Goal: Task Accomplishment & Management: Use online tool/utility

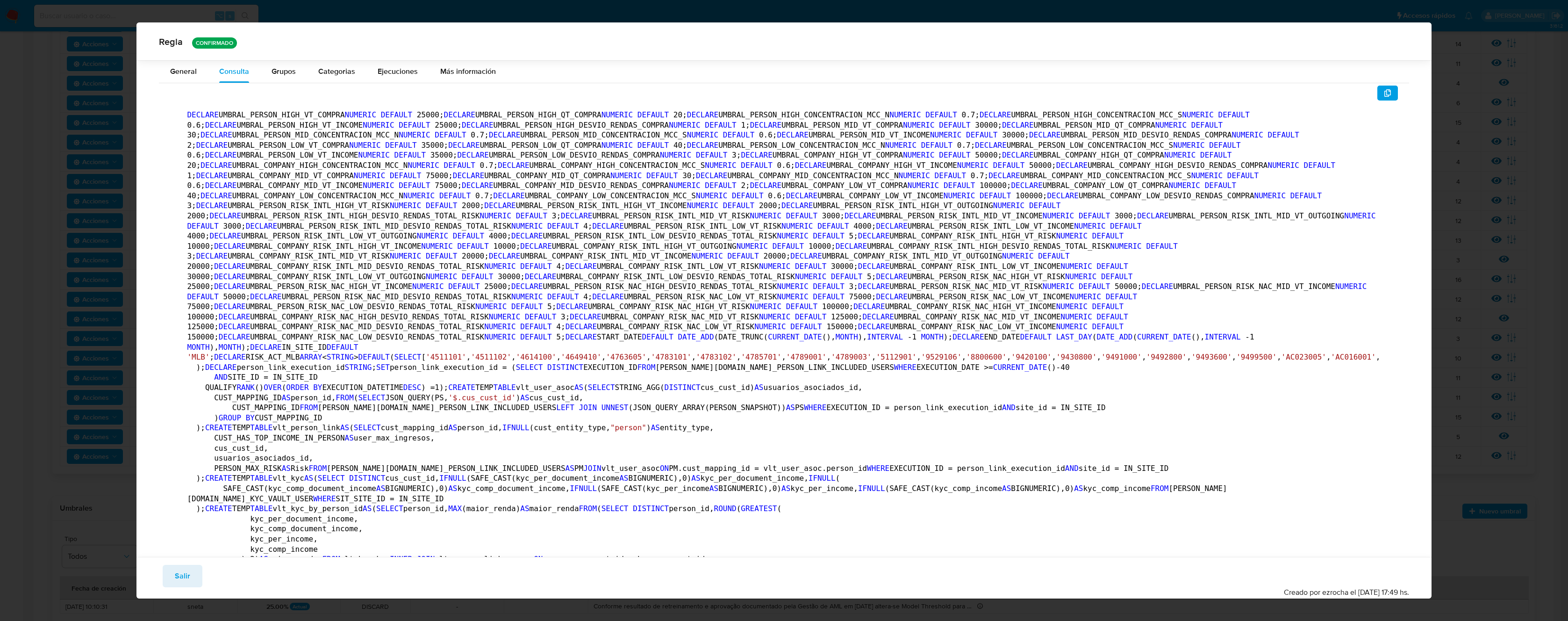
scroll to position [4177, 0]
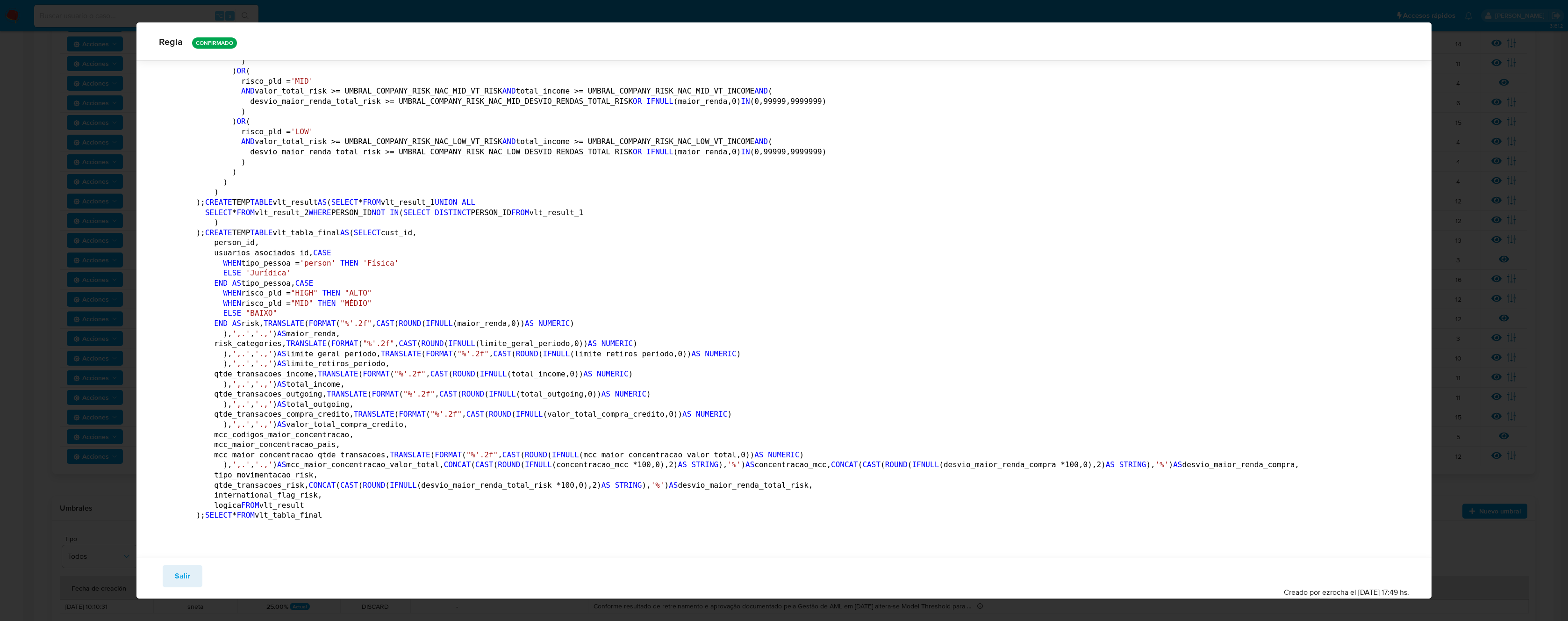
drag, startPoint x: 187, startPoint y: 570, endPoint x: 193, endPoint y: 565, distance: 7.8
click at [188, 570] on span "Salir" at bounding box center [182, 577] width 15 height 21
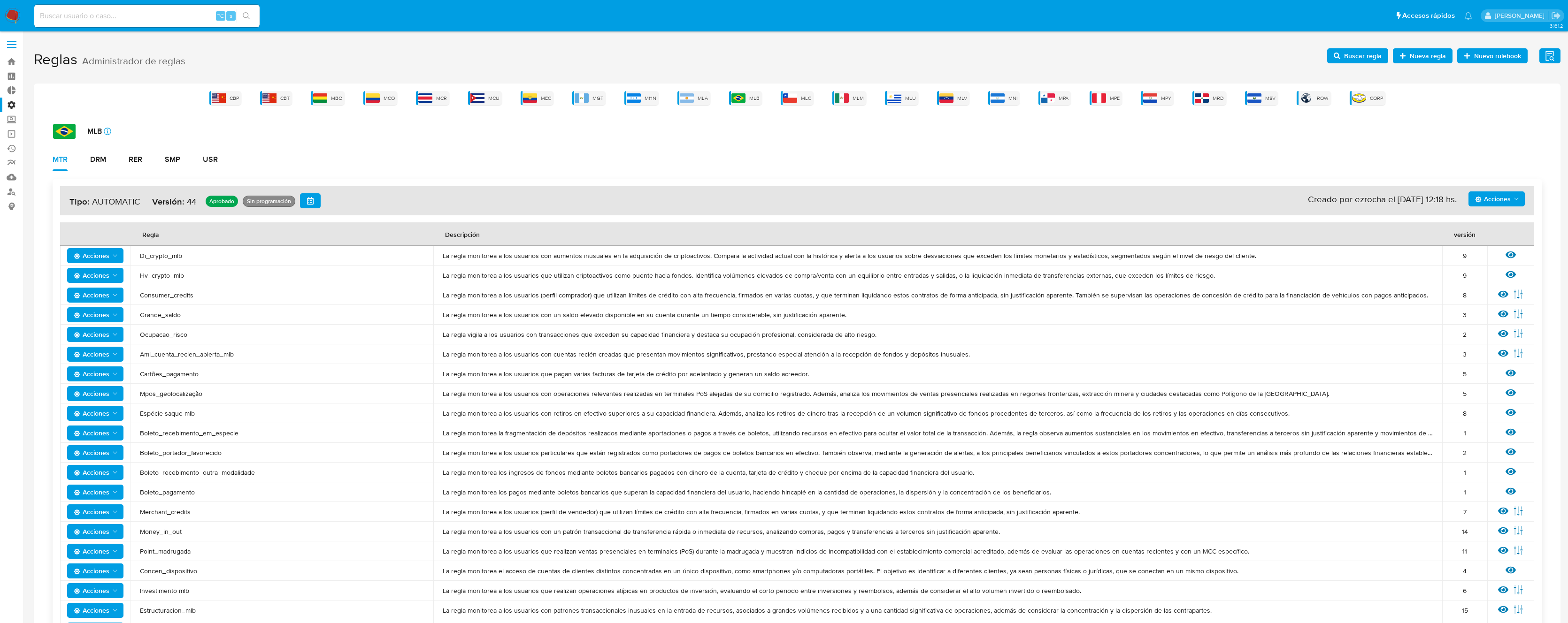
scroll to position [0, 0]
click at [747, 97] on div "MLB" at bounding box center [745, 100] width 33 height 14
click at [184, 159] on button "SMP" at bounding box center [172, 161] width 38 height 22
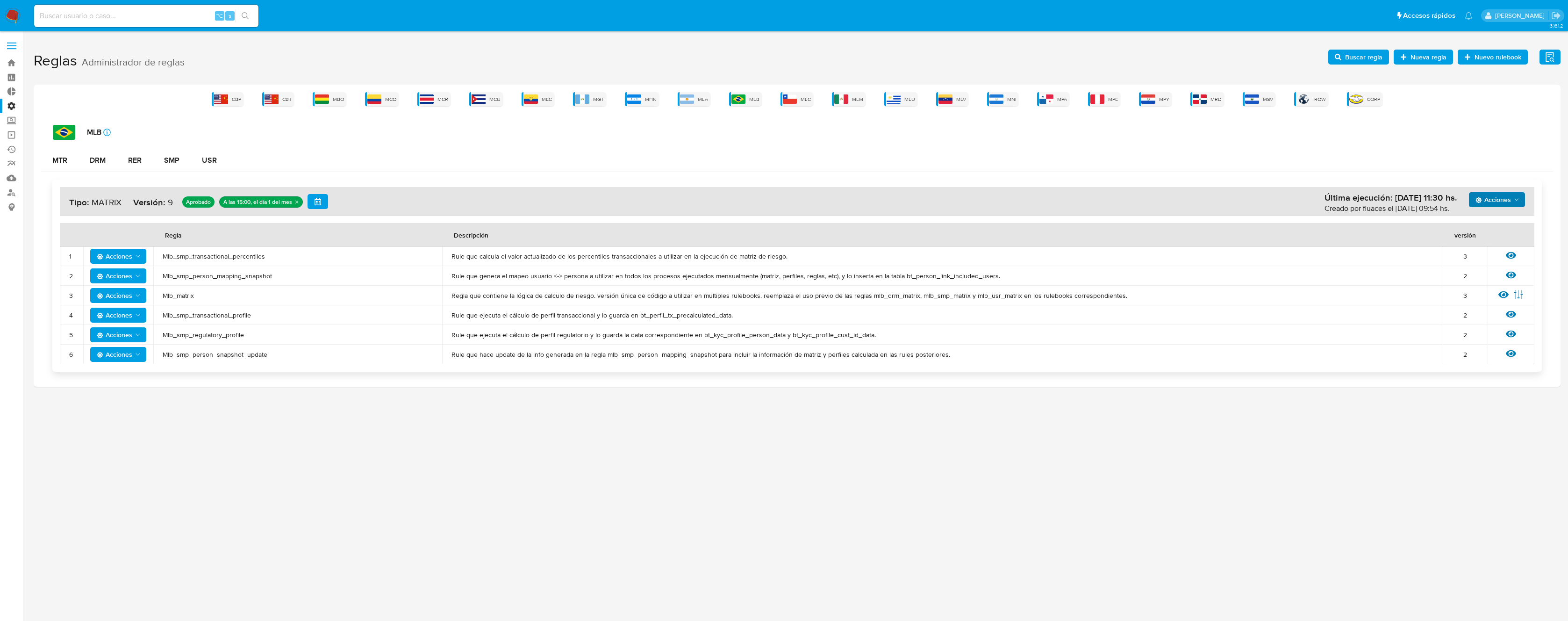
click at [1524, 195] on button "Acciones" at bounding box center [1497, 200] width 56 height 15
click at [1488, 314] on button "Ejecuciones" at bounding box center [1497, 313] width 84 height 22
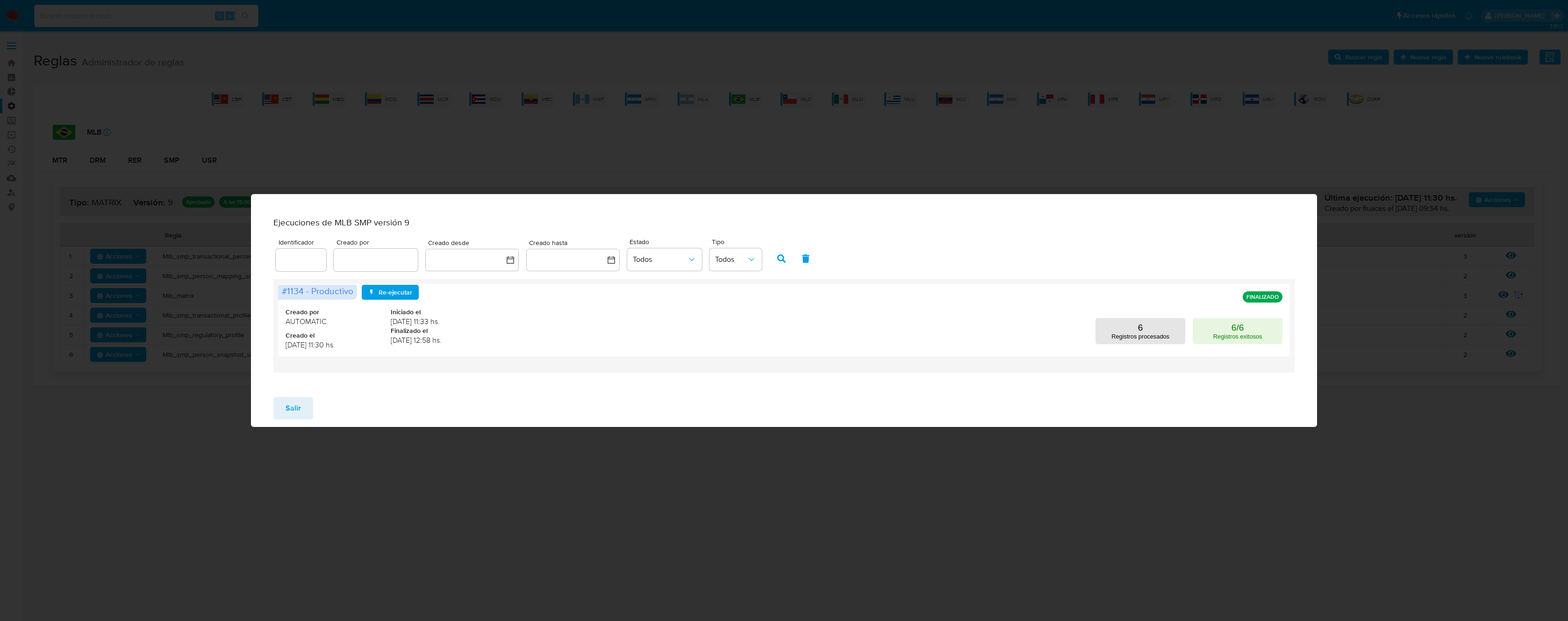
click at [292, 415] on span "Salir" at bounding box center [293, 409] width 15 height 21
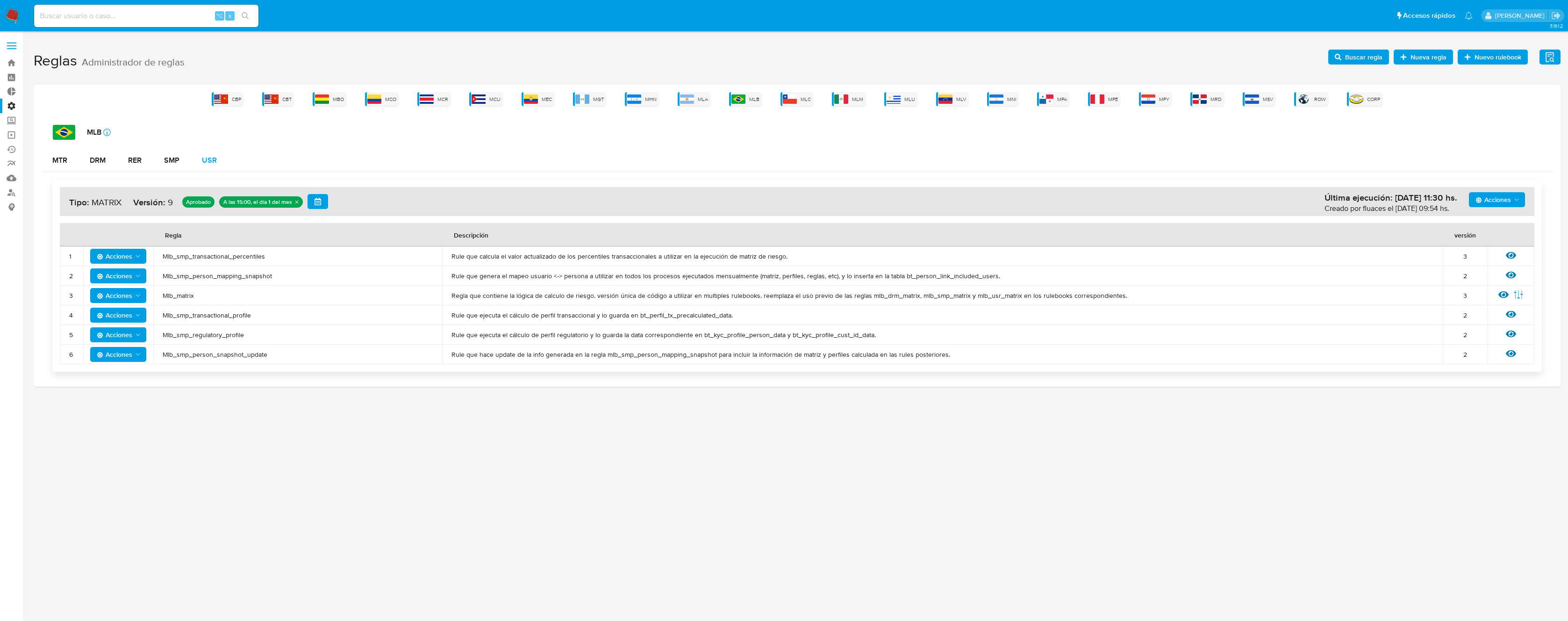
click at [214, 162] on div "USR" at bounding box center [209, 160] width 15 height 8
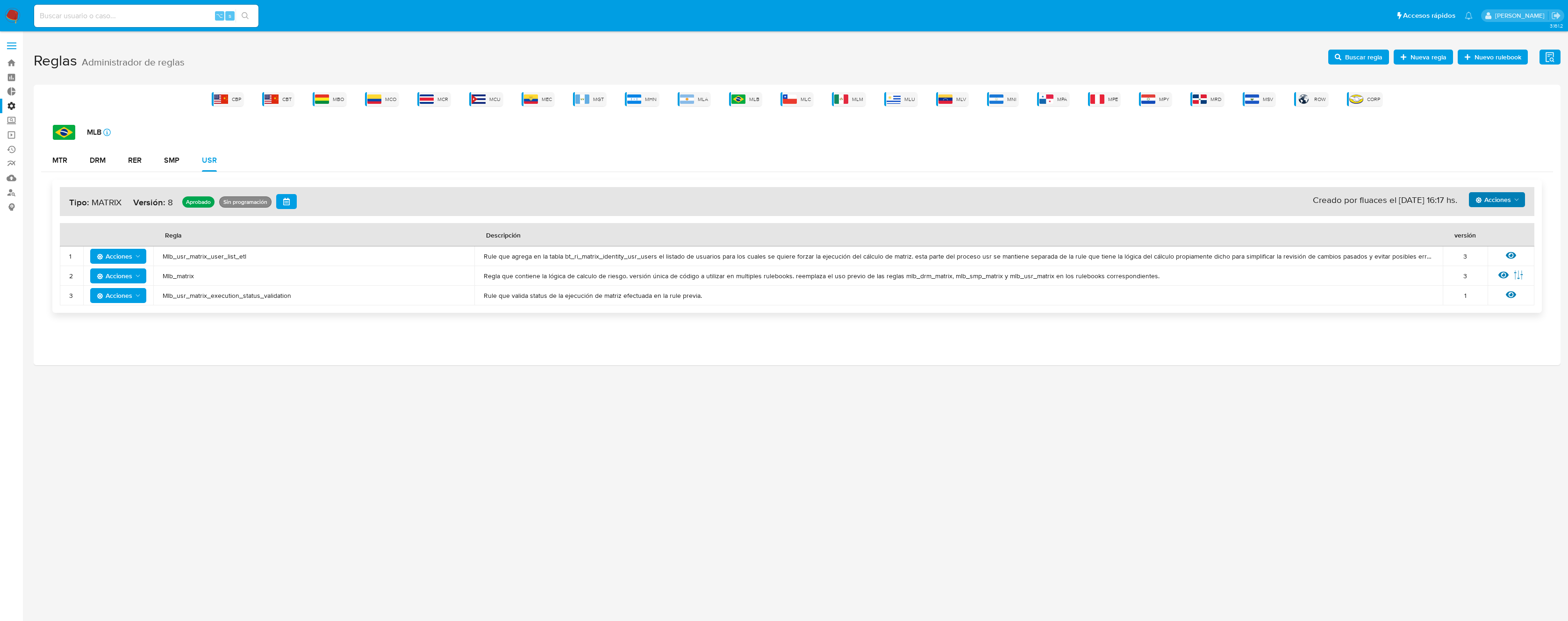
click at [1495, 199] on span "Acciones" at bounding box center [1493, 200] width 35 height 15
click at [1479, 312] on button "Ejecuciones" at bounding box center [1497, 313] width 84 height 22
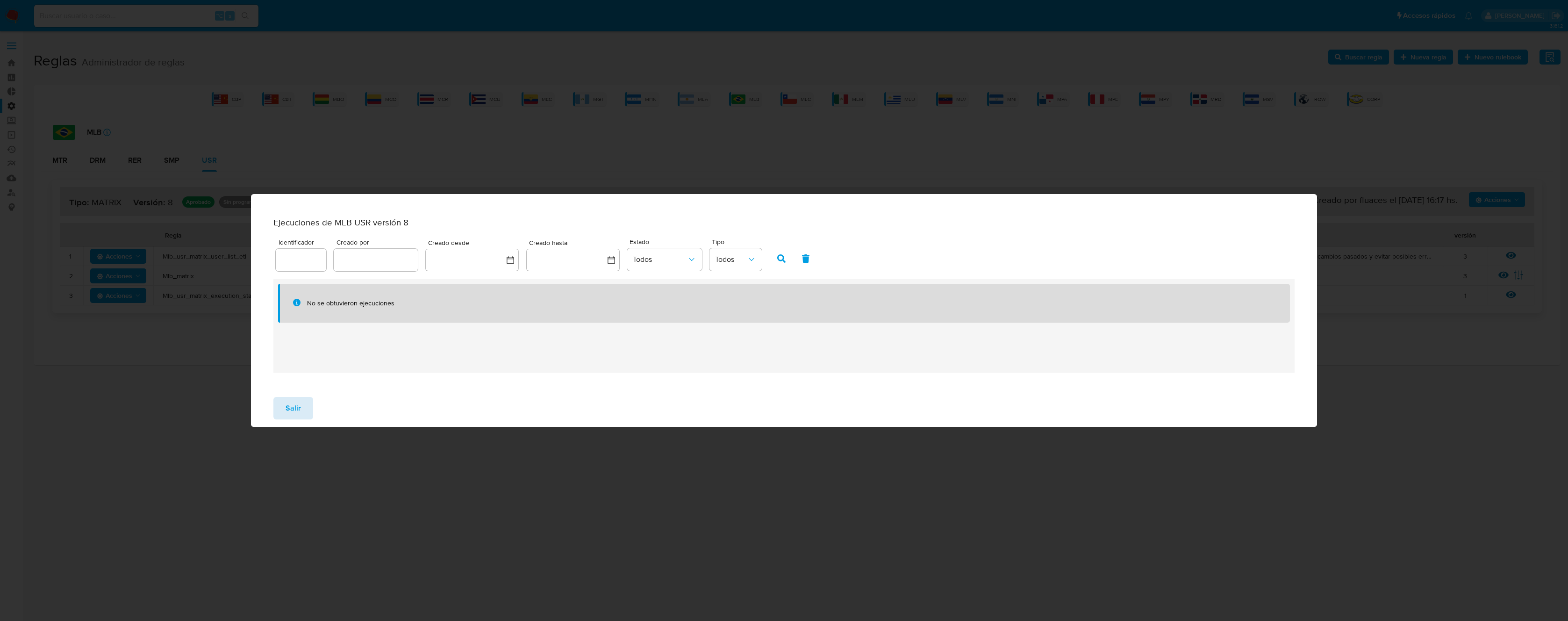
click at [275, 417] on button "Salir" at bounding box center [293, 408] width 40 height 22
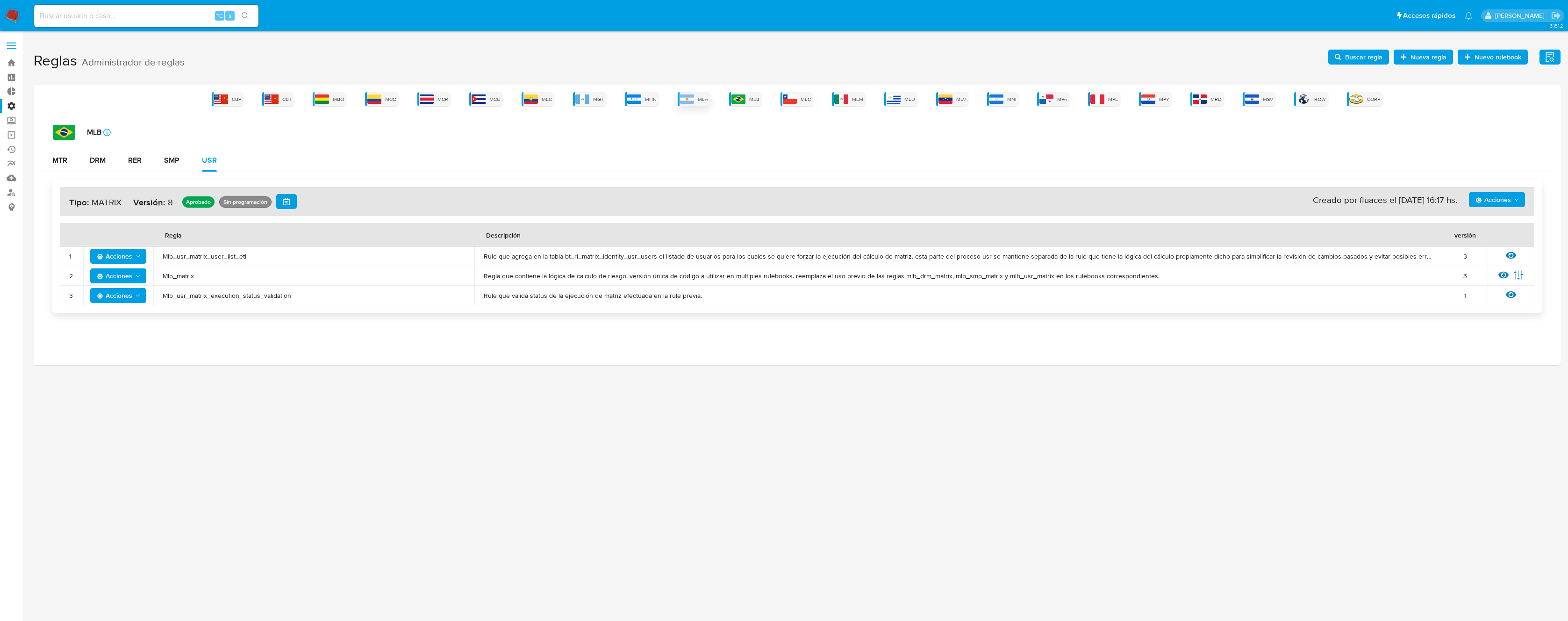
click at [700, 96] on span "MLA" at bounding box center [703, 99] width 10 height 7
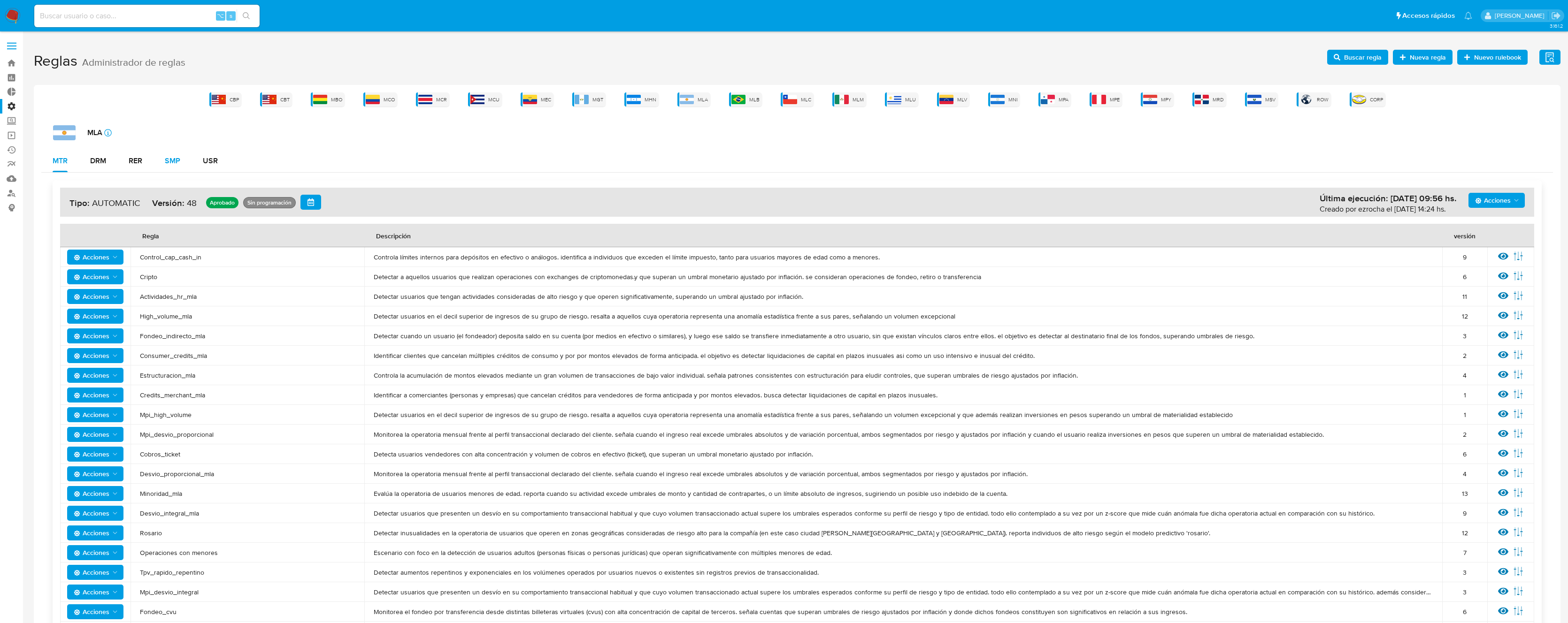
click at [176, 171] on div "SMP" at bounding box center [173, 161] width 15 height 22
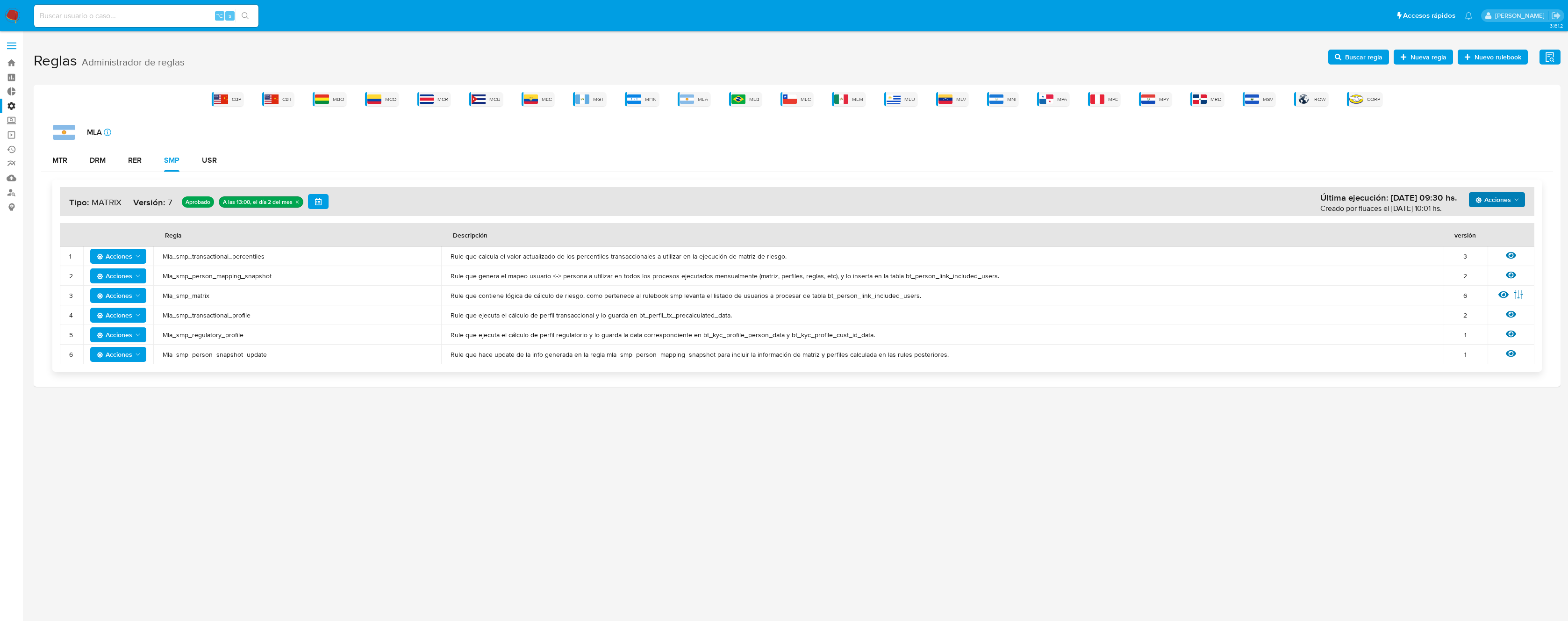
click at [1485, 200] on span "Acciones" at bounding box center [1493, 200] width 35 height 15
click at [1476, 315] on button "Ejecuciones" at bounding box center [1497, 313] width 84 height 22
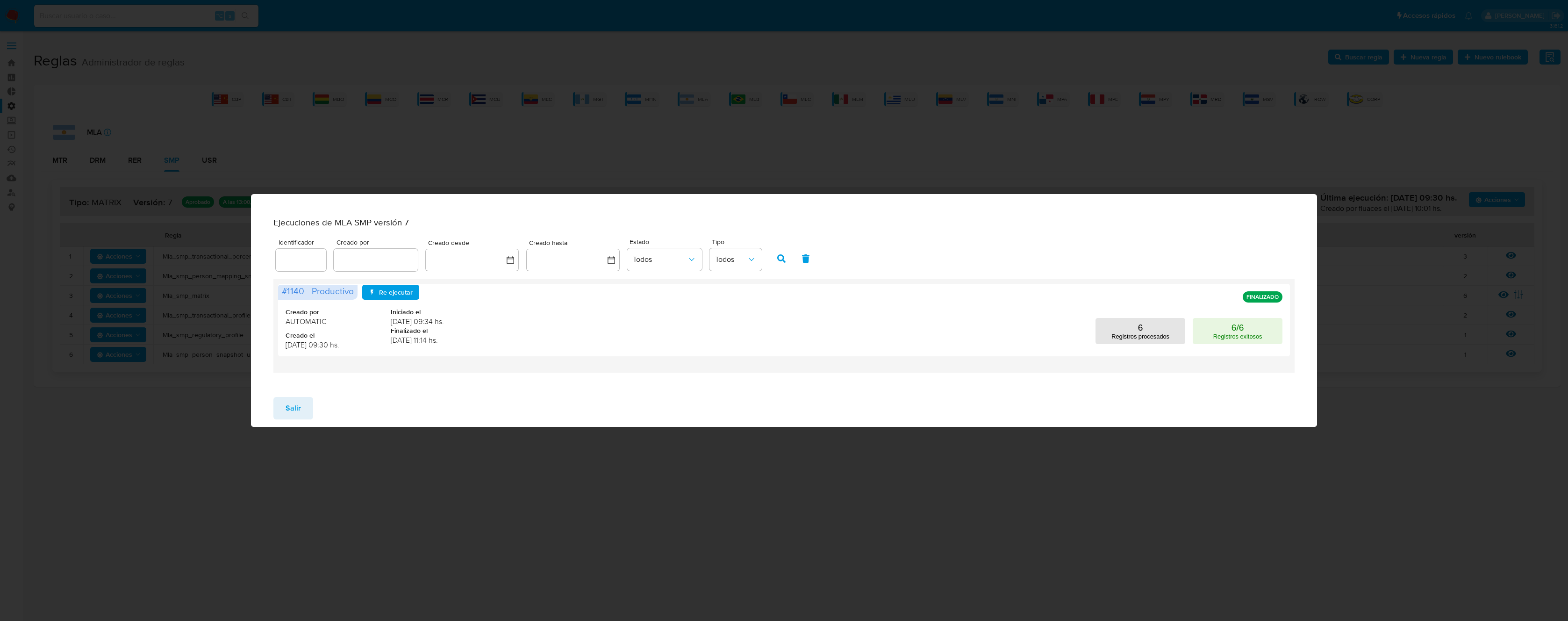
drag, startPoint x: 291, startPoint y: 407, endPoint x: 293, endPoint y: 398, distance: 9.2
click at [292, 405] on span "Salir" at bounding box center [293, 409] width 15 height 21
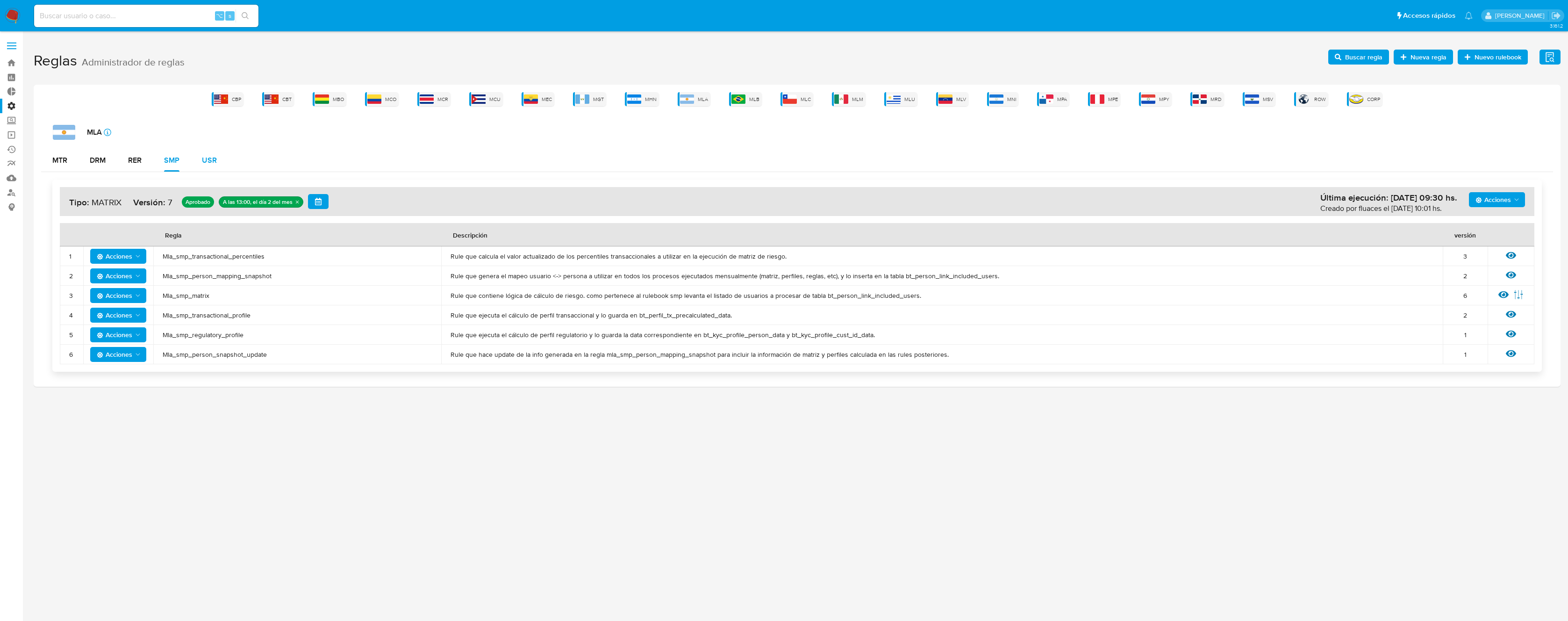
click at [198, 151] on button "USR" at bounding box center [209, 160] width 37 height 22
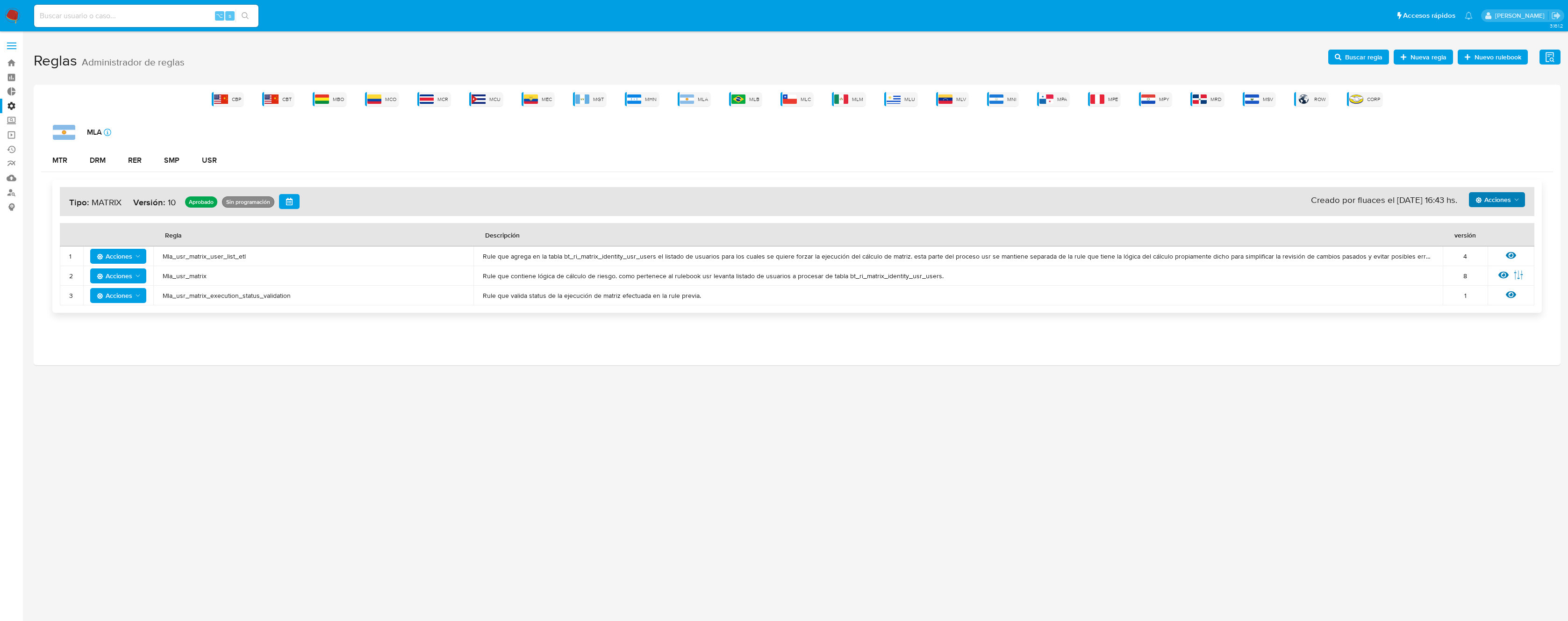
click at [1512, 201] on span "Acciones" at bounding box center [1498, 199] width 45 height 13
click at [1470, 305] on button "Ejecuciones" at bounding box center [1497, 313] width 84 height 22
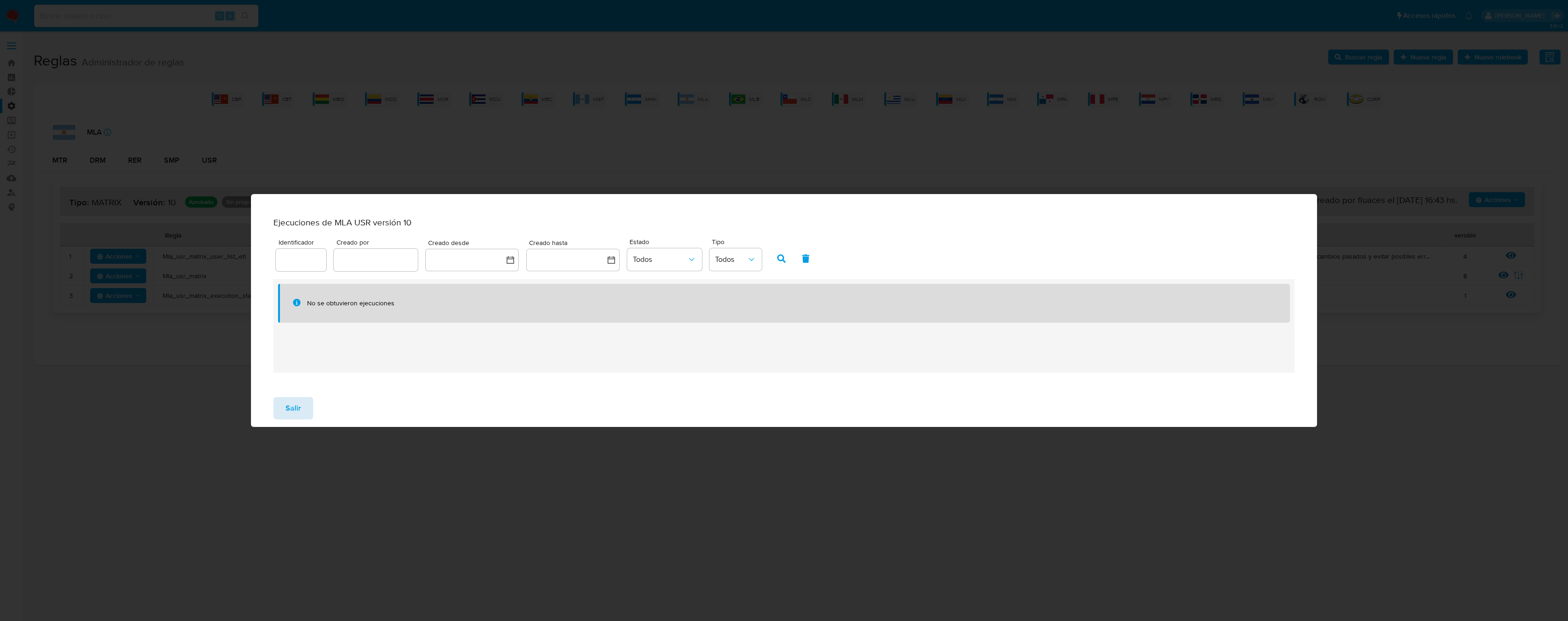
click at [305, 419] on button "Salir" at bounding box center [293, 408] width 40 height 22
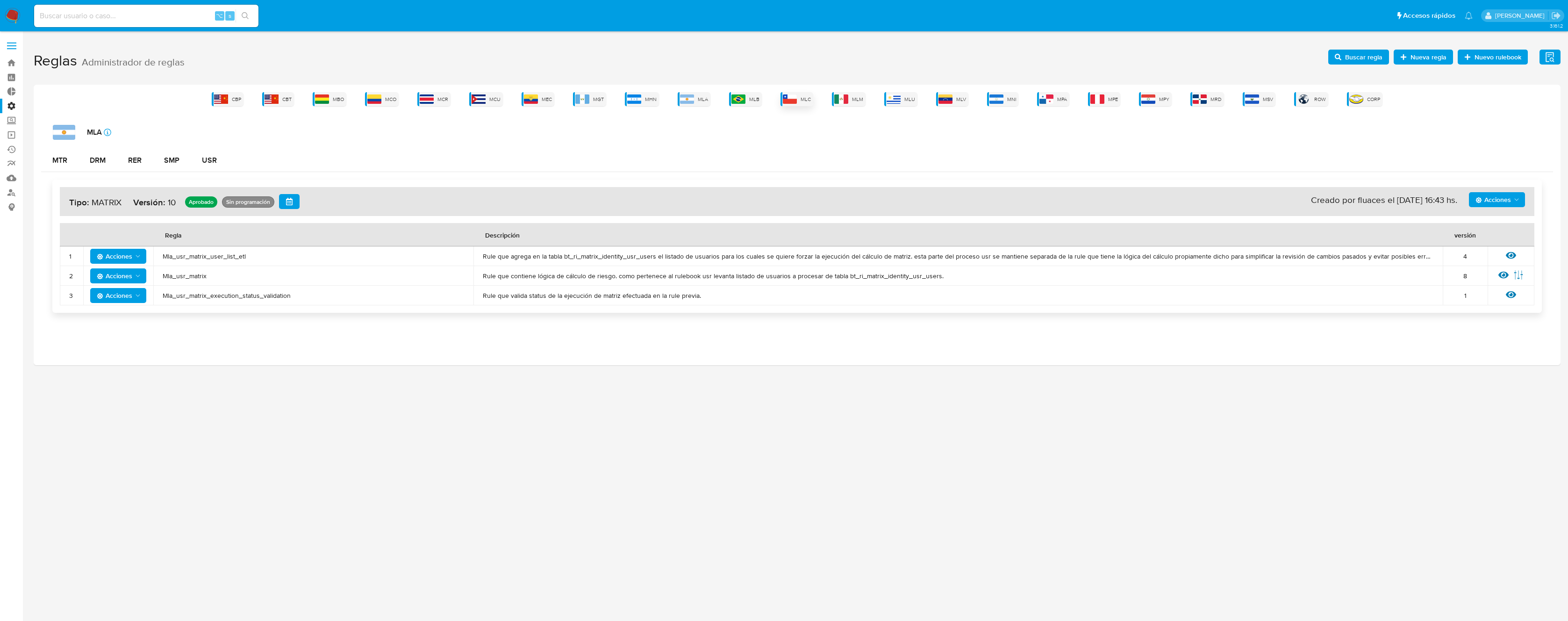
click at [800, 101] on div "MLC" at bounding box center [797, 99] width 33 height 14
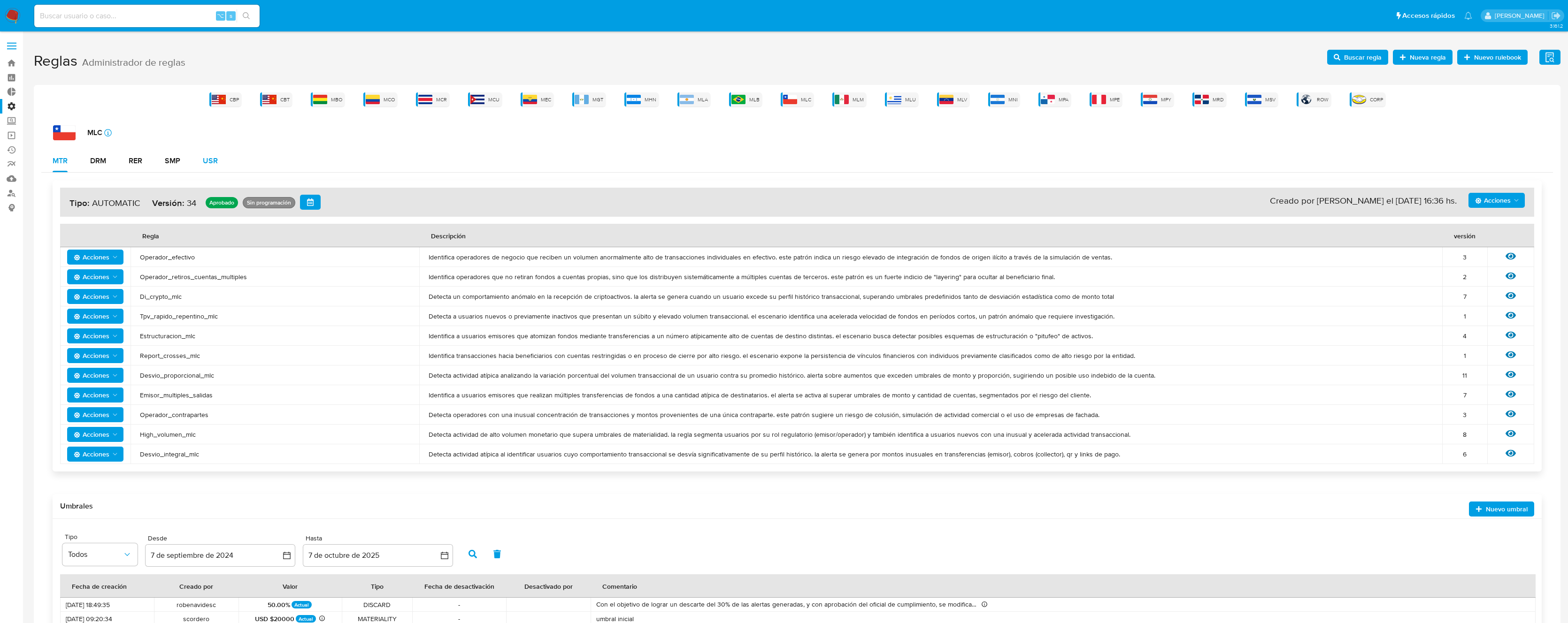
click at [217, 165] on div "USR" at bounding box center [210, 161] width 15 height 8
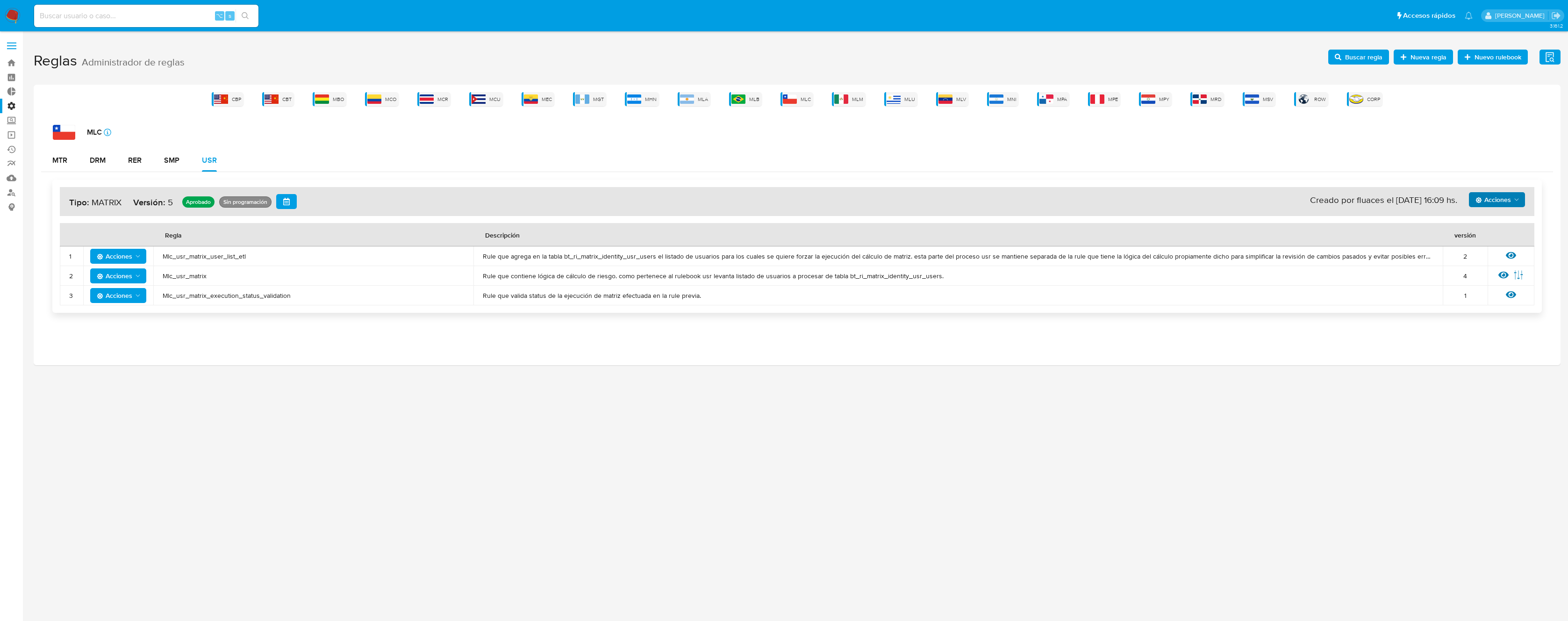
click at [1512, 205] on span "Acciones" at bounding box center [1498, 199] width 45 height 13
click at [1477, 315] on button "Ejecuciones" at bounding box center [1497, 313] width 84 height 22
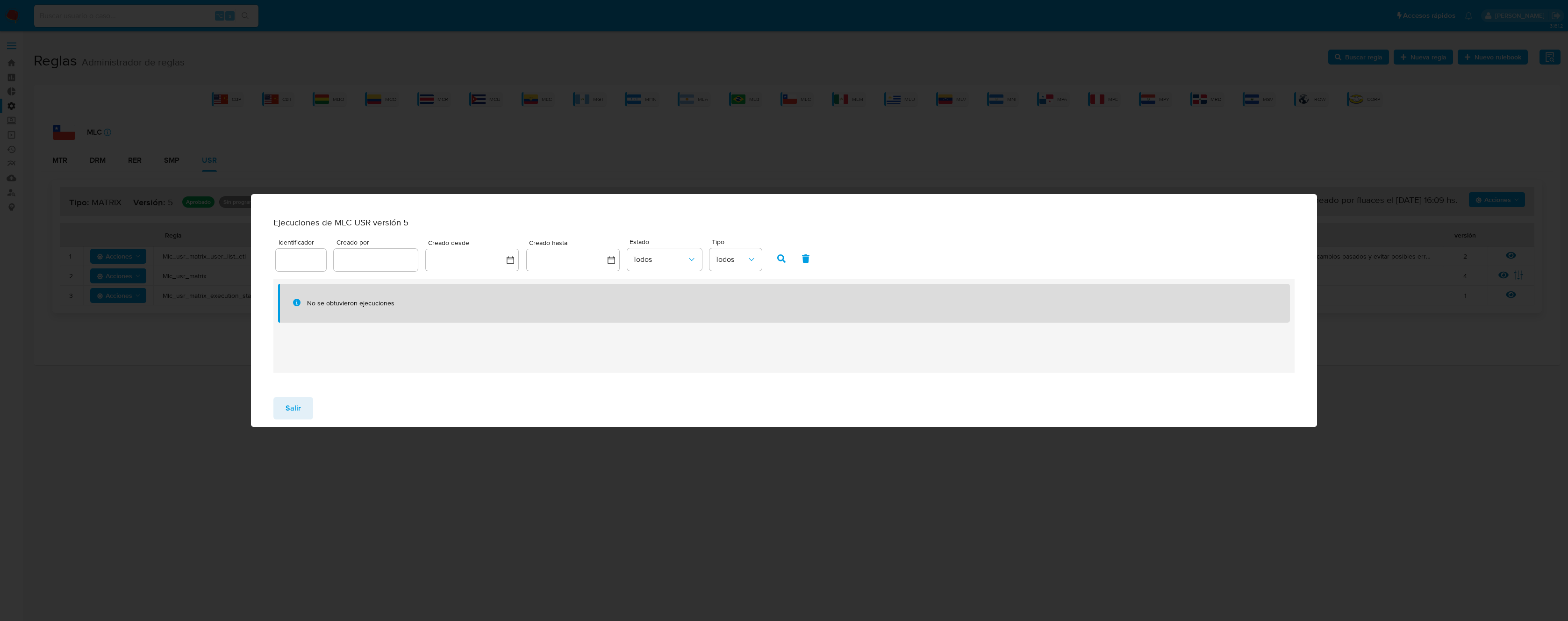
click at [294, 407] on span "Salir" at bounding box center [293, 409] width 15 height 21
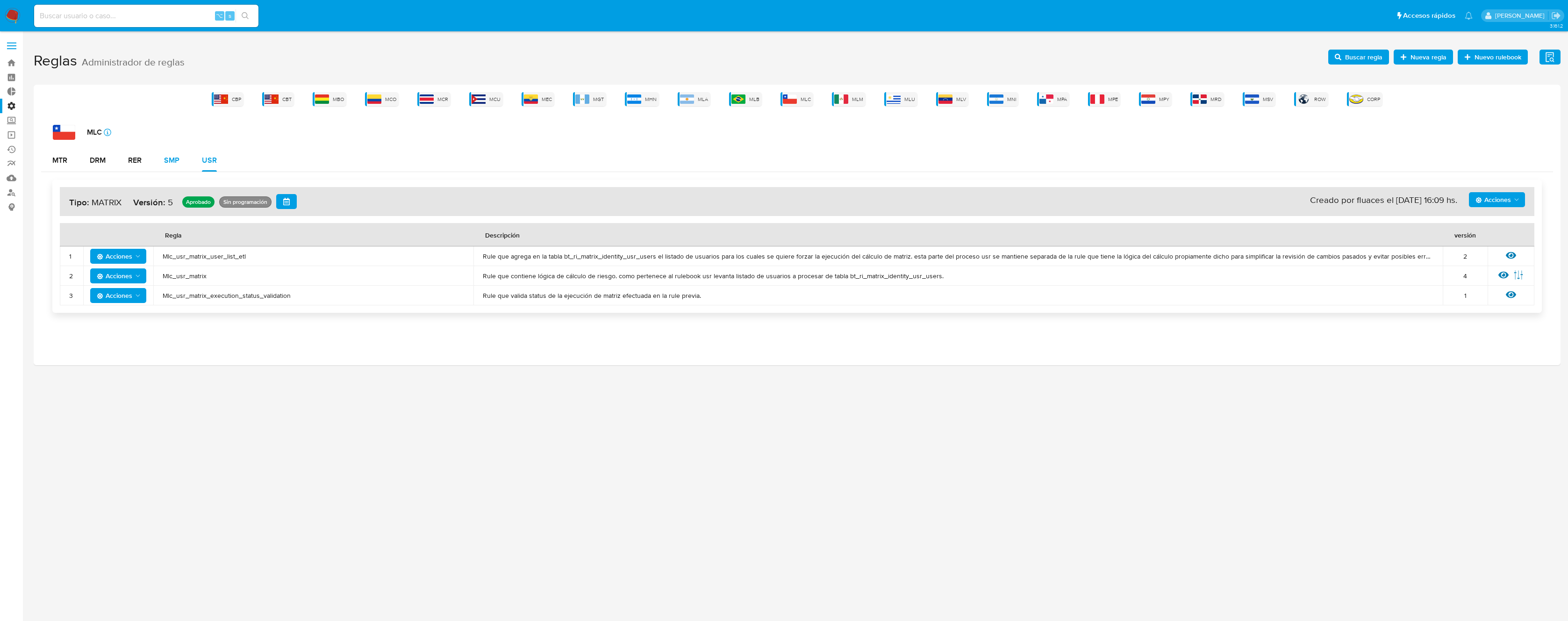
click at [164, 162] on div "SMP" at bounding box center [172, 160] width 15 height 8
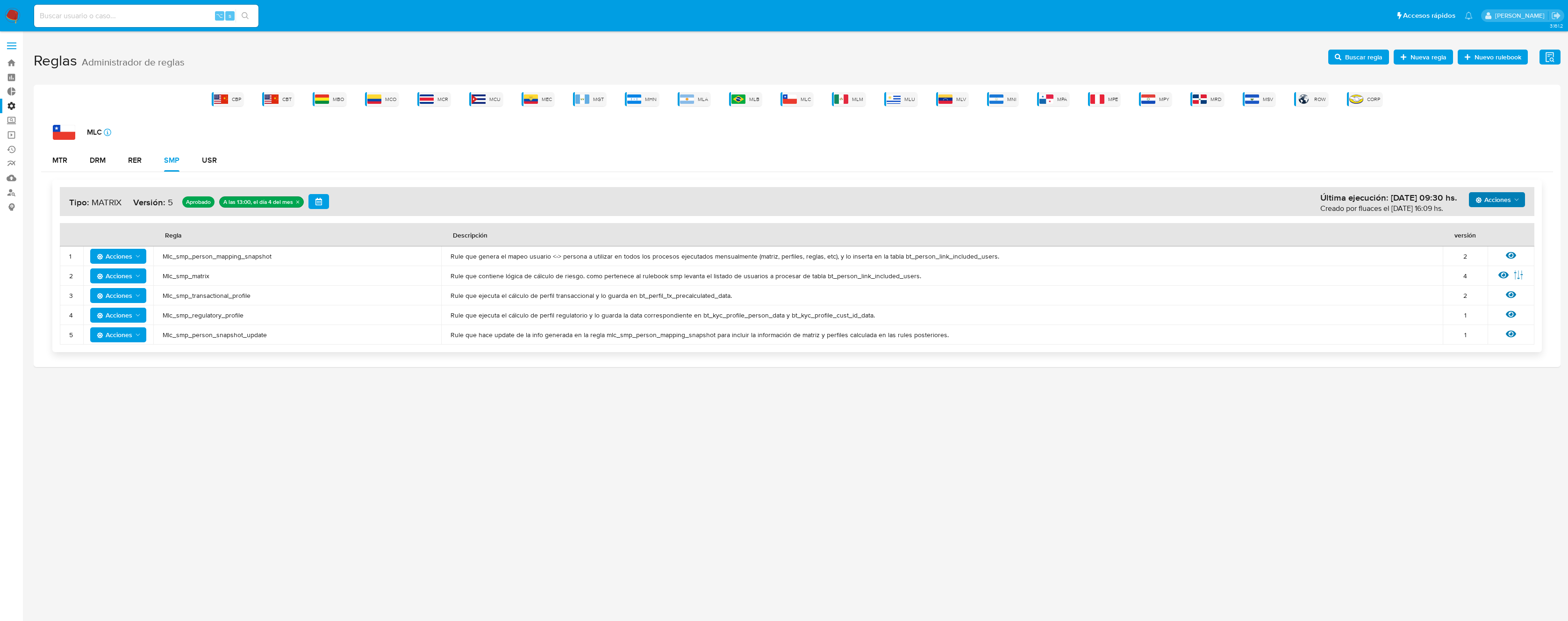
click at [1485, 201] on span "Acciones" at bounding box center [1493, 200] width 35 height 15
click at [1476, 307] on button "Ejecuciones" at bounding box center [1497, 313] width 84 height 22
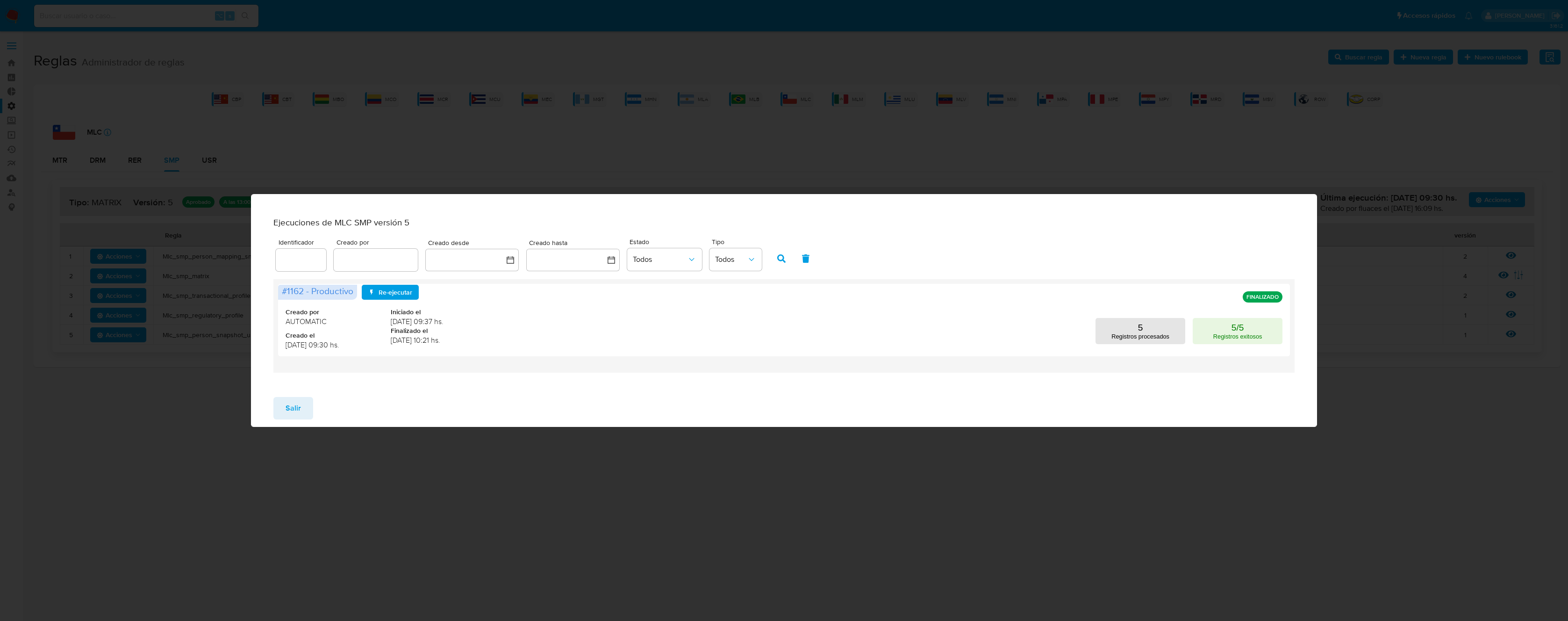
click at [304, 405] on button "Salir" at bounding box center [293, 408] width 40 height 22
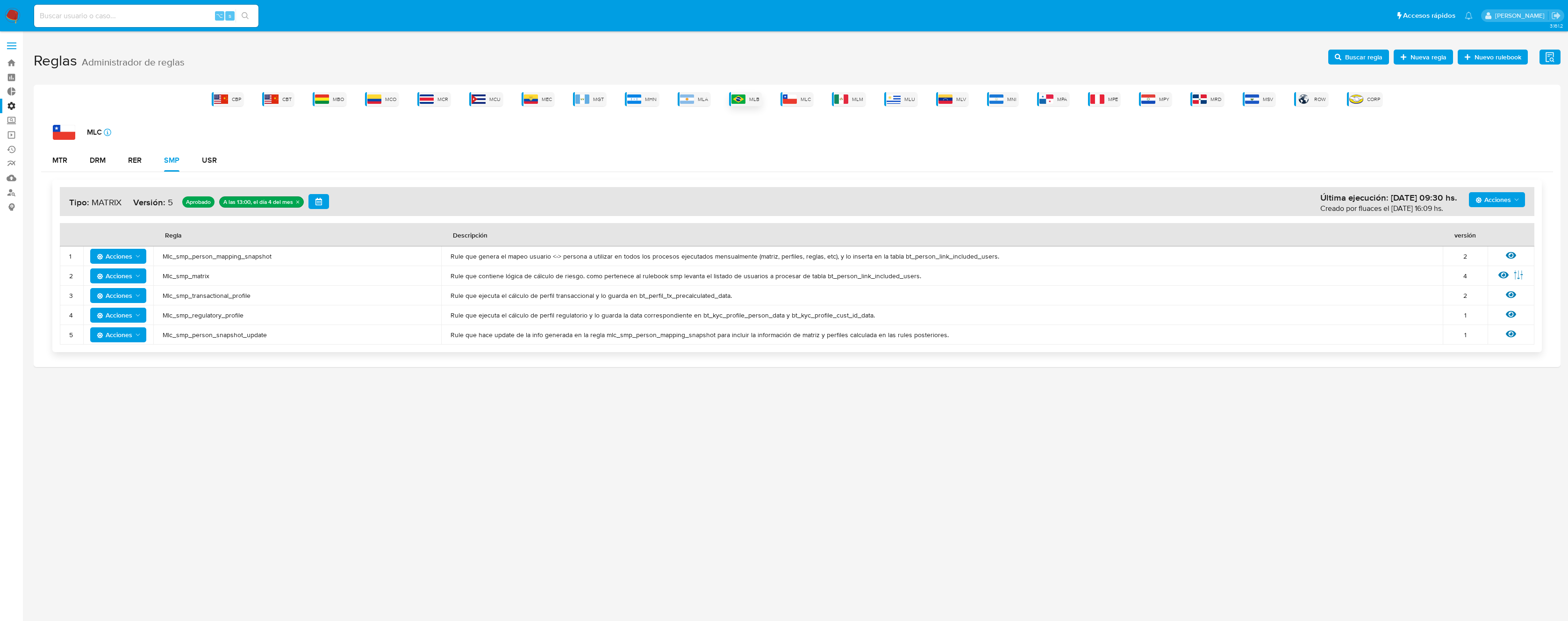
click at [741, 103] on img at bounding box center [739, 99] width 14 height 9
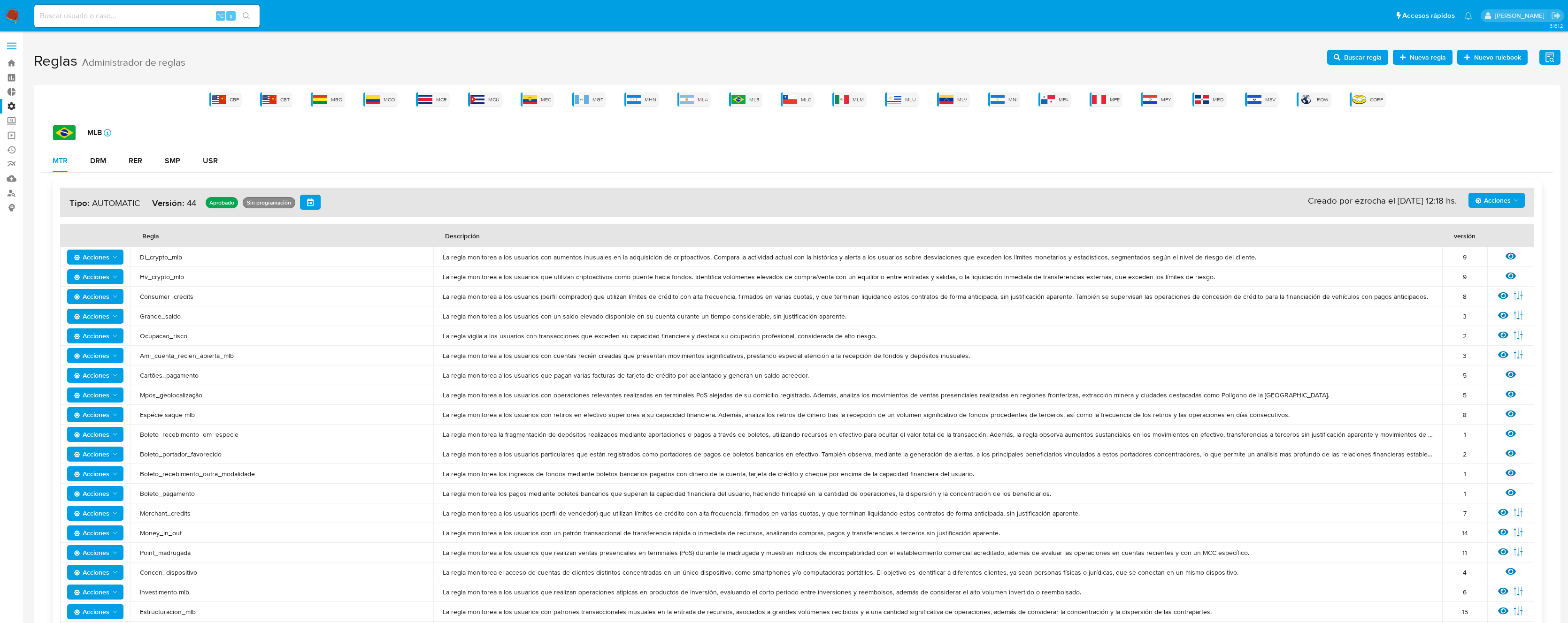
click at [1537, 199] on div "Acciones Sin ejecuciones realizadas Creado por ezrocha el [DATE] 12:18 hs. Tipo…" at bounding box center [797, 572] width 1489 height 784
click at [1523, 198] on button "Acciones" at bounding box center [1496, 200] width 56 height 15
click at [1486, 249] on button "Ver historico" at bounding box center [1496, 246] width 84 height 22
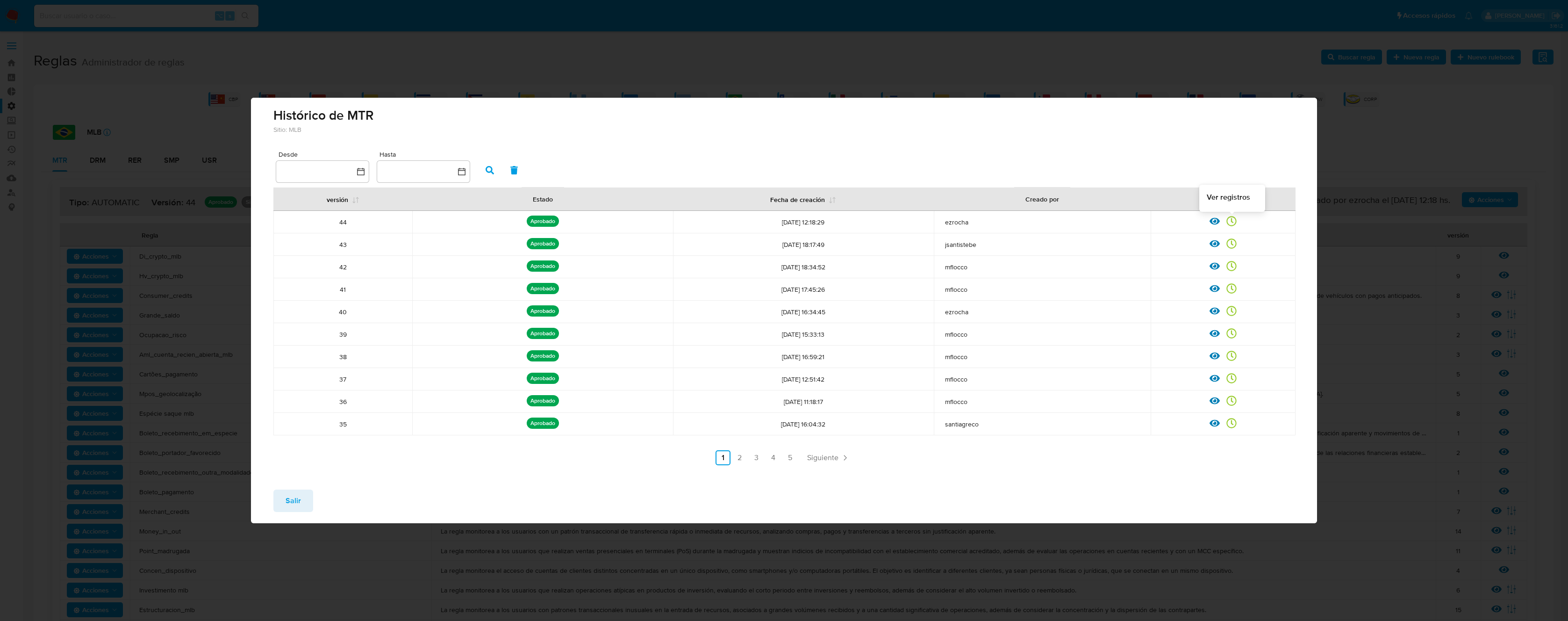
click at [1231, 221] on icon at bounding box center [1232, 221] width 10 height 10
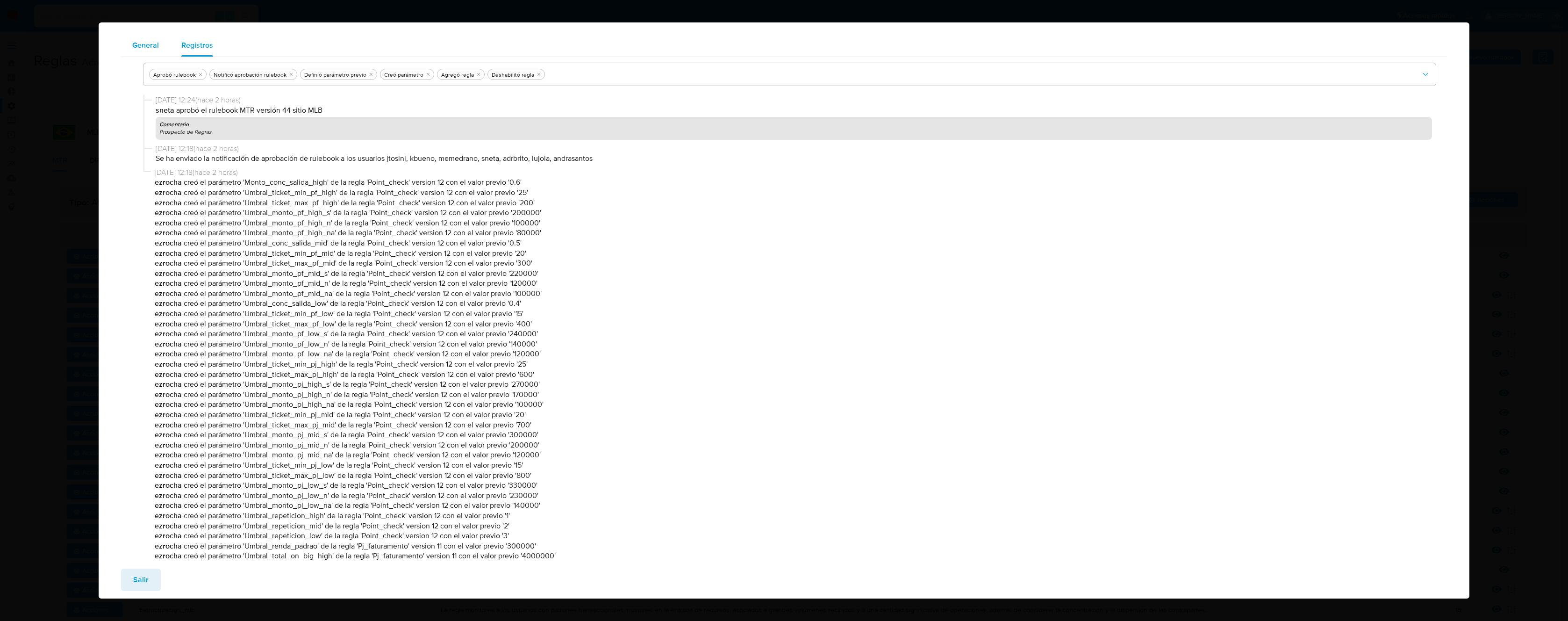
click at [140, 46] on span "General" at bounding box center [146, 45] width 26 height 11
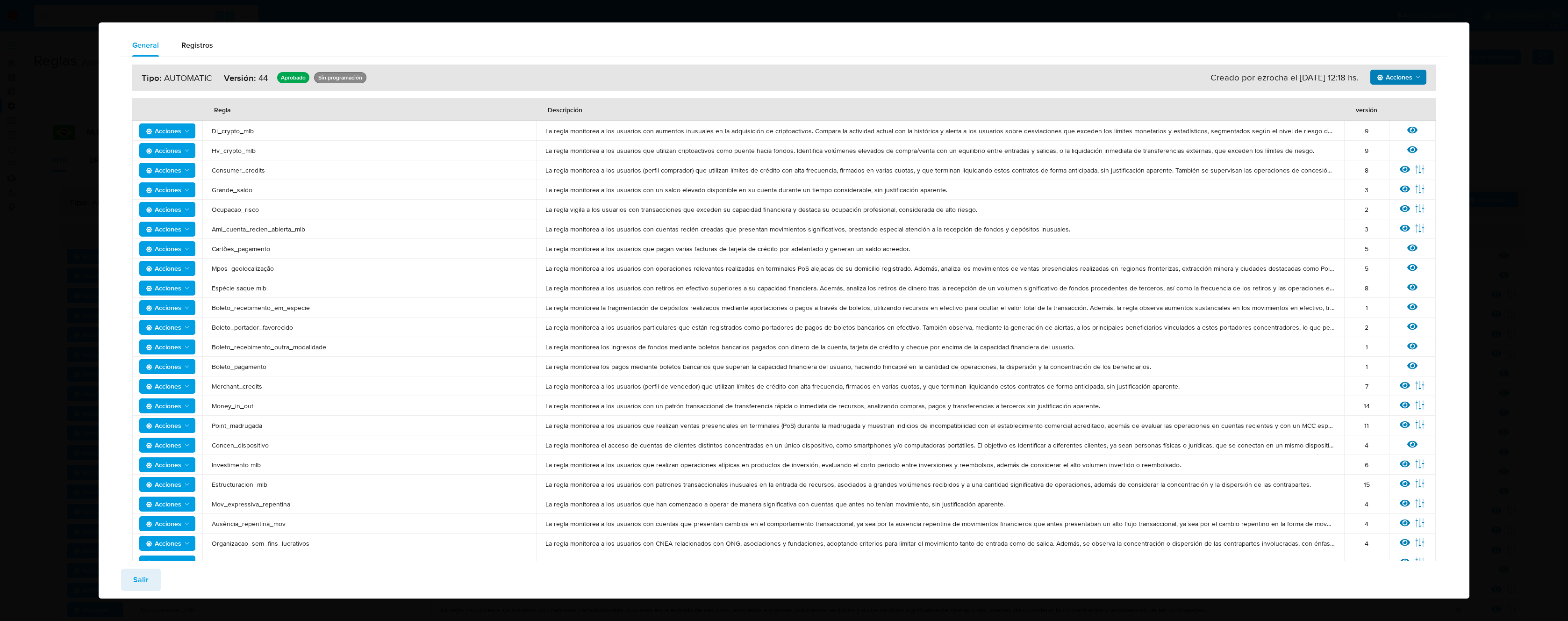
click at [1395, 76] on span "Acciones" at bounding box center [1395, 77] width 35 height 15
click at [1387, 102] on button "Ejecuciones" at bounding box center [1398, 101] width 84 height 22
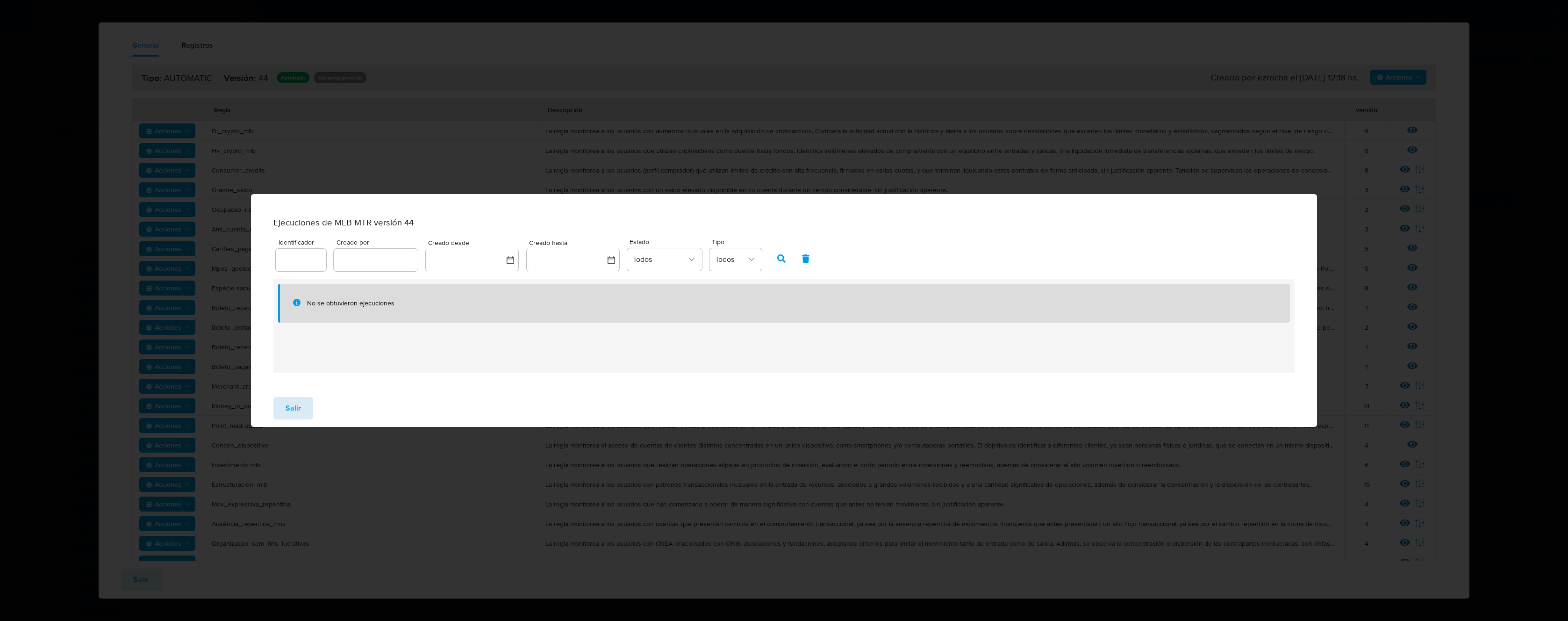
click at [305, 408] on button "Salir" at bounding box center [293, 408] width 40 height 22
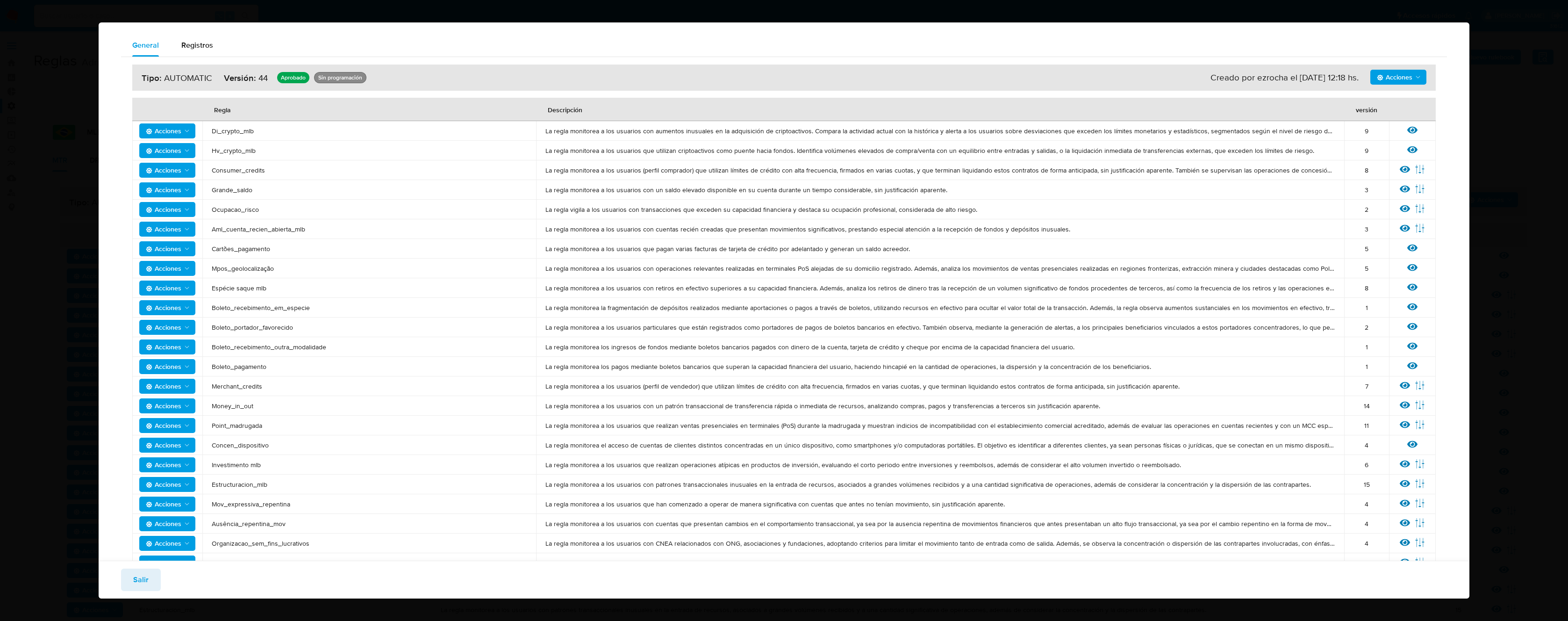
click at [155, 576] on button "Salir" at bounding box center [141, 580] width 40 height 22
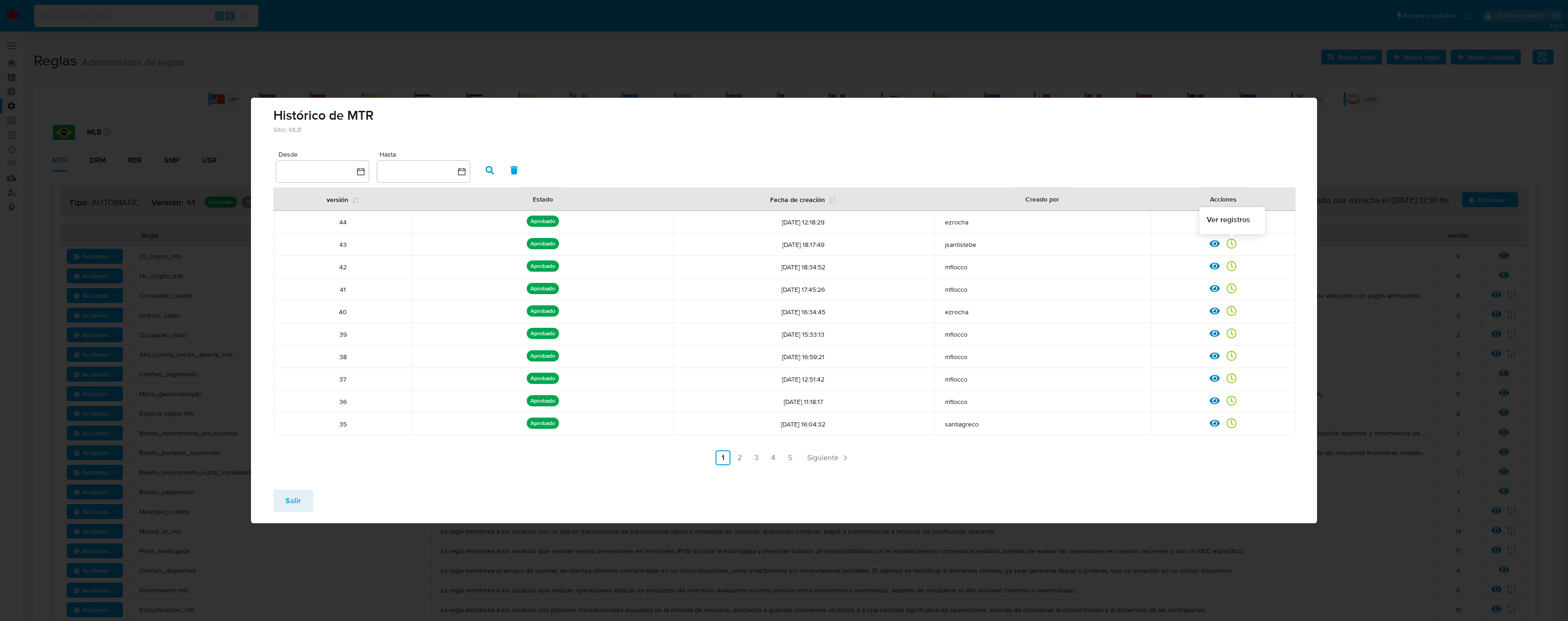
click at [1232, 243] on icon at bounding box center [1232, 244] width 10 height 10
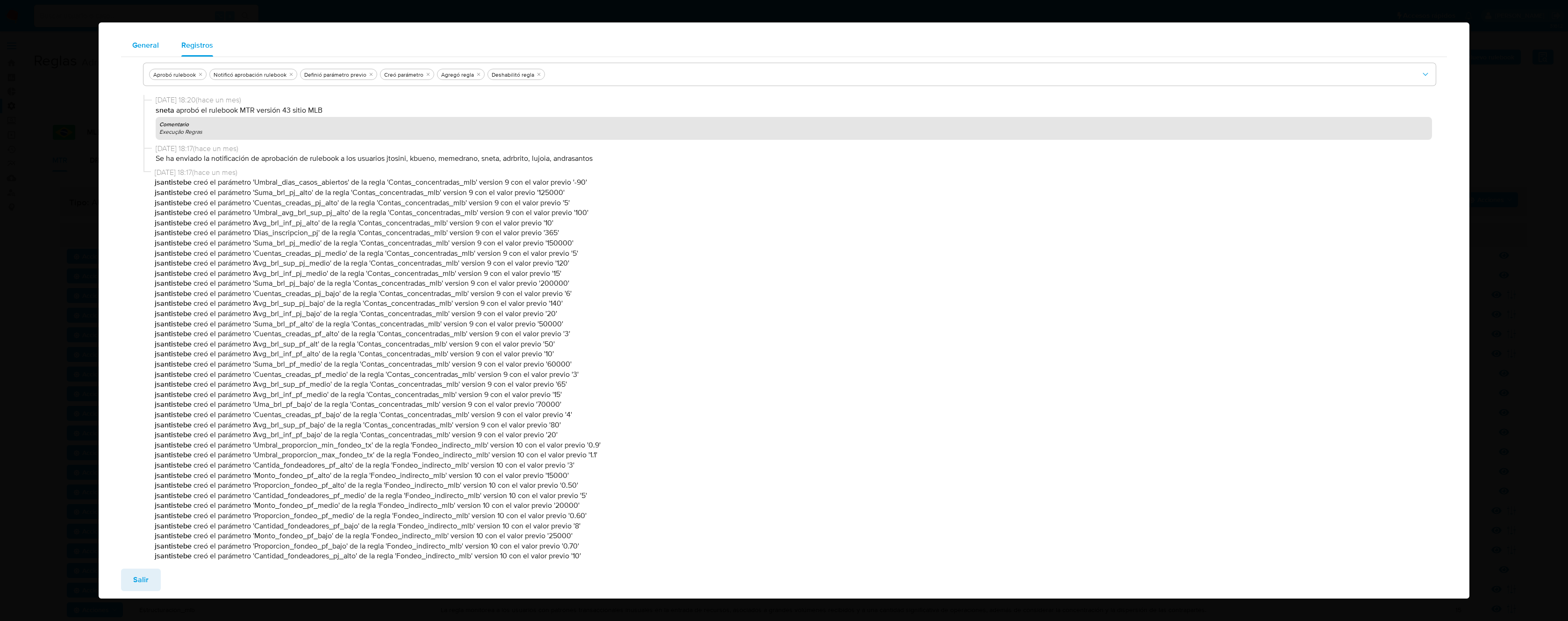
click at [146, 46] on span "General" at bounding box center [146, 45] width 26 height 11
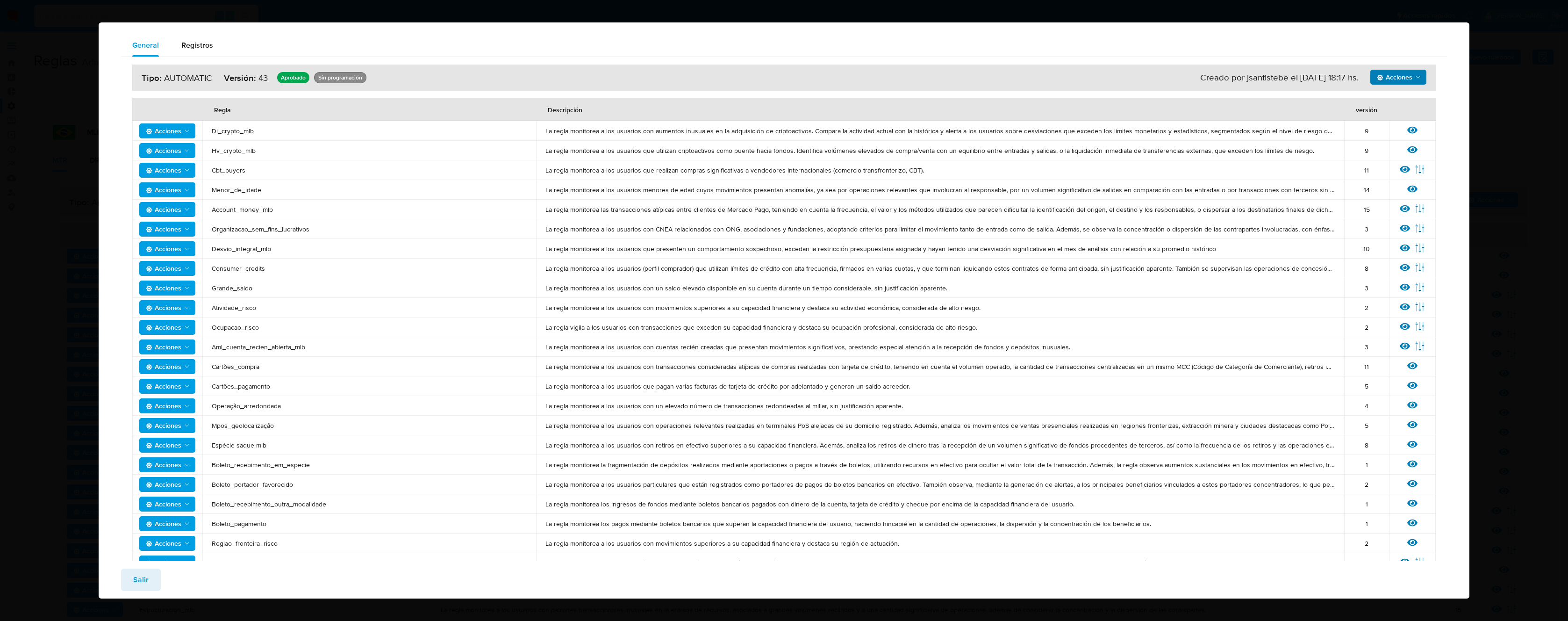
click at [1388, 76] on span "Acciones" at bounding box center [1395, 77] width 35 height 15
click at [1409, 72] on span "Acciones" at bounding box center [1399, 77] width 45 height 13
click at [1395, 74] on span "Acciones" at bounding box center [1395, 77] width 35 height 15
click at [1386, 103] on button "Ejecuciones" at bounding box center [1398, 101] width 84 height 22
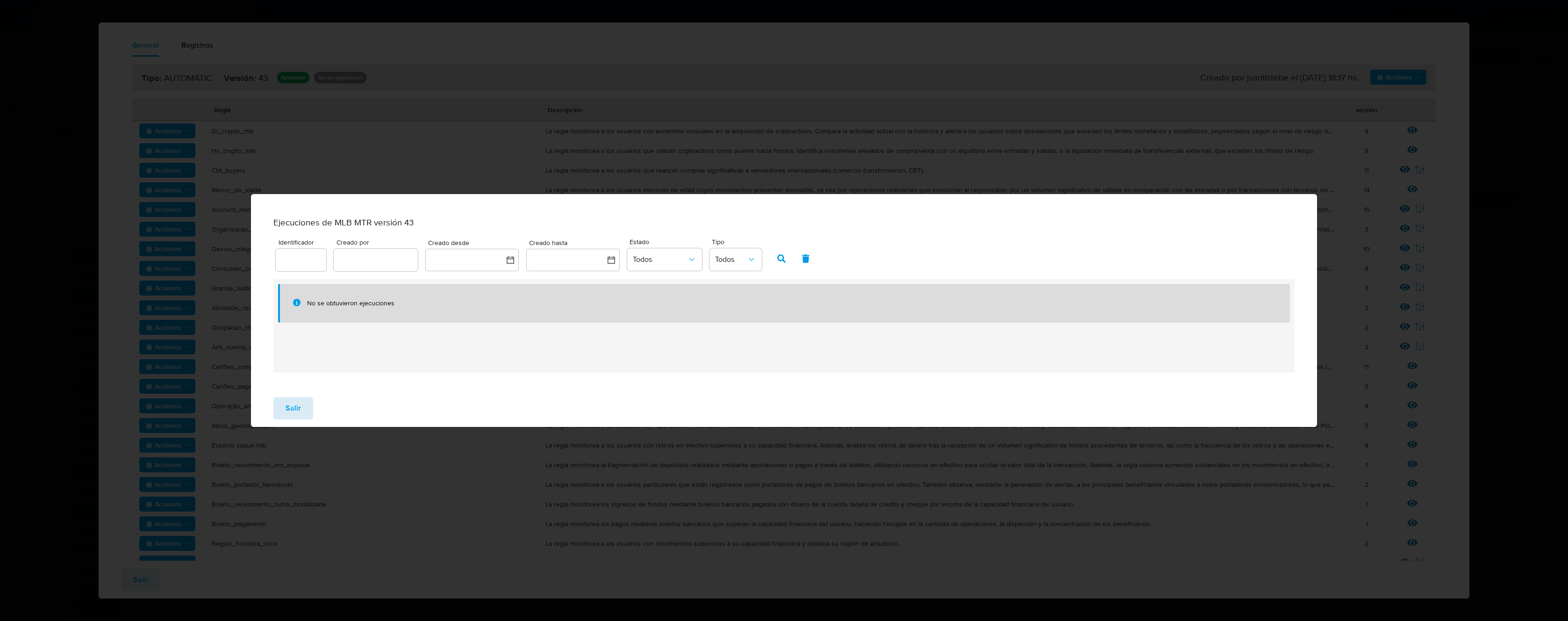
click at [294, 411] on span "Salir" at bounding box center [293, 409] width 15 height 21
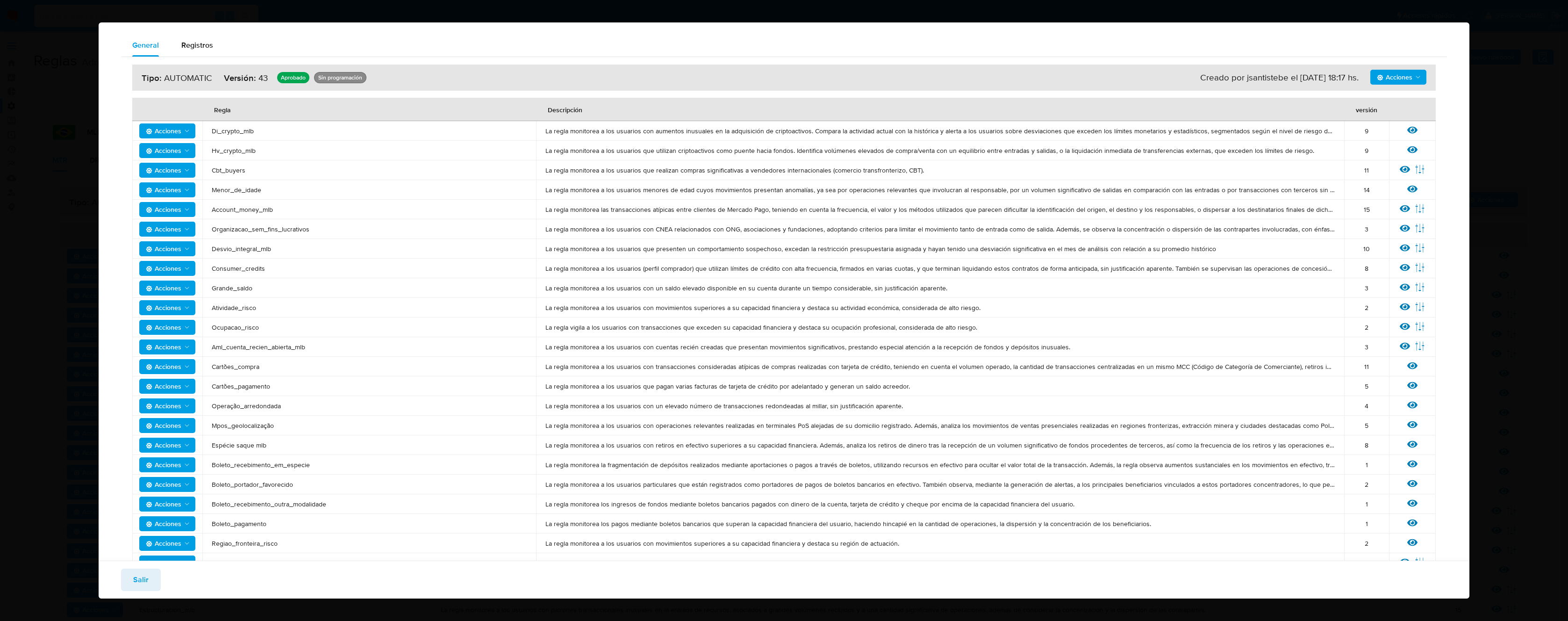
click at [148, 583] on button "Salir" at bounding box center [141, 580] width 40 height 22
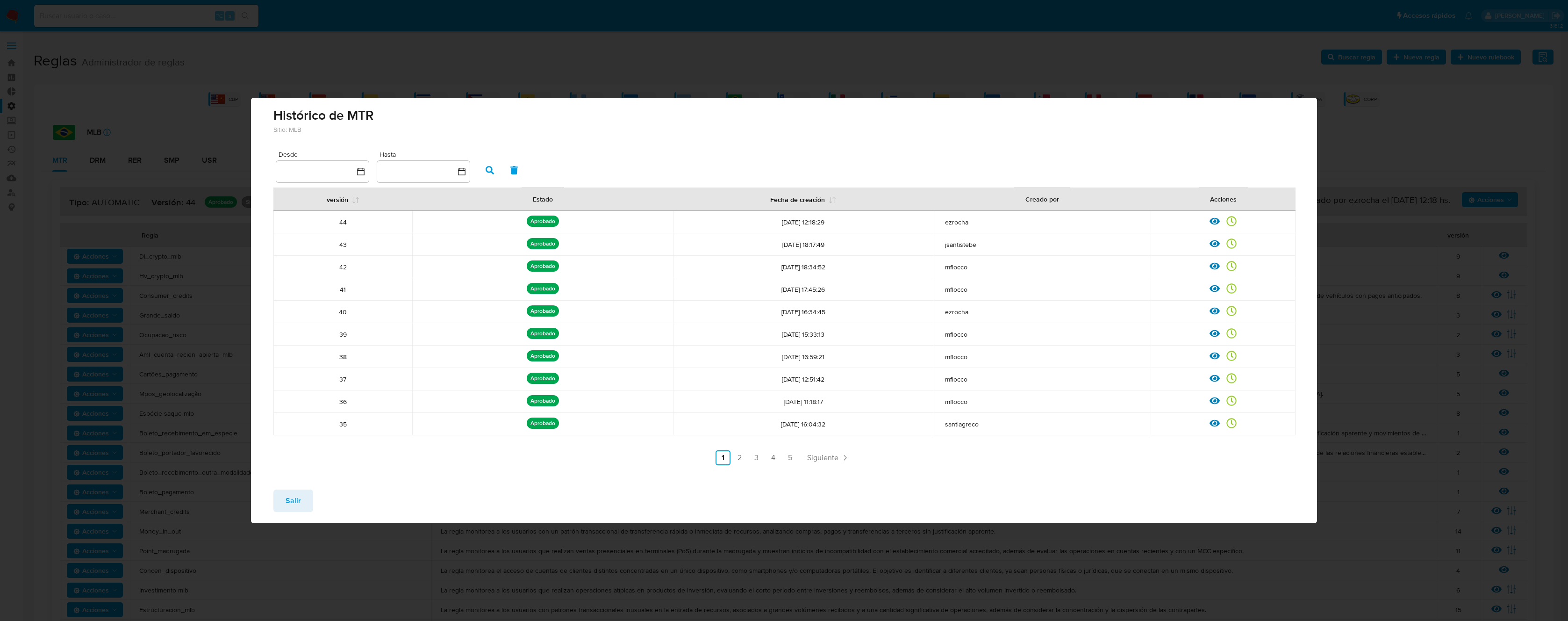
click at [303, 505] on button "Salir" at bounding box center [293, 501] width 40 height 22
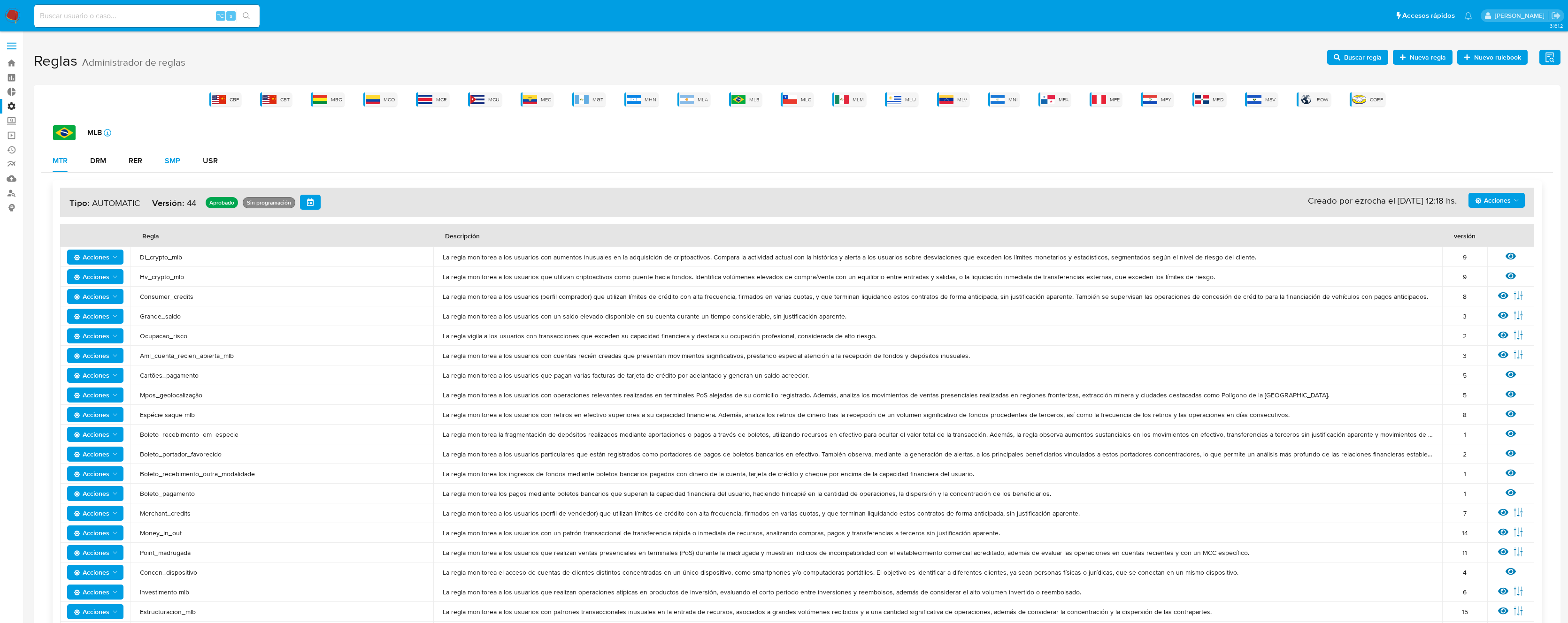
click at [171, 161] on div "SMP" at bounding box center [173, 161] width 15 height 8
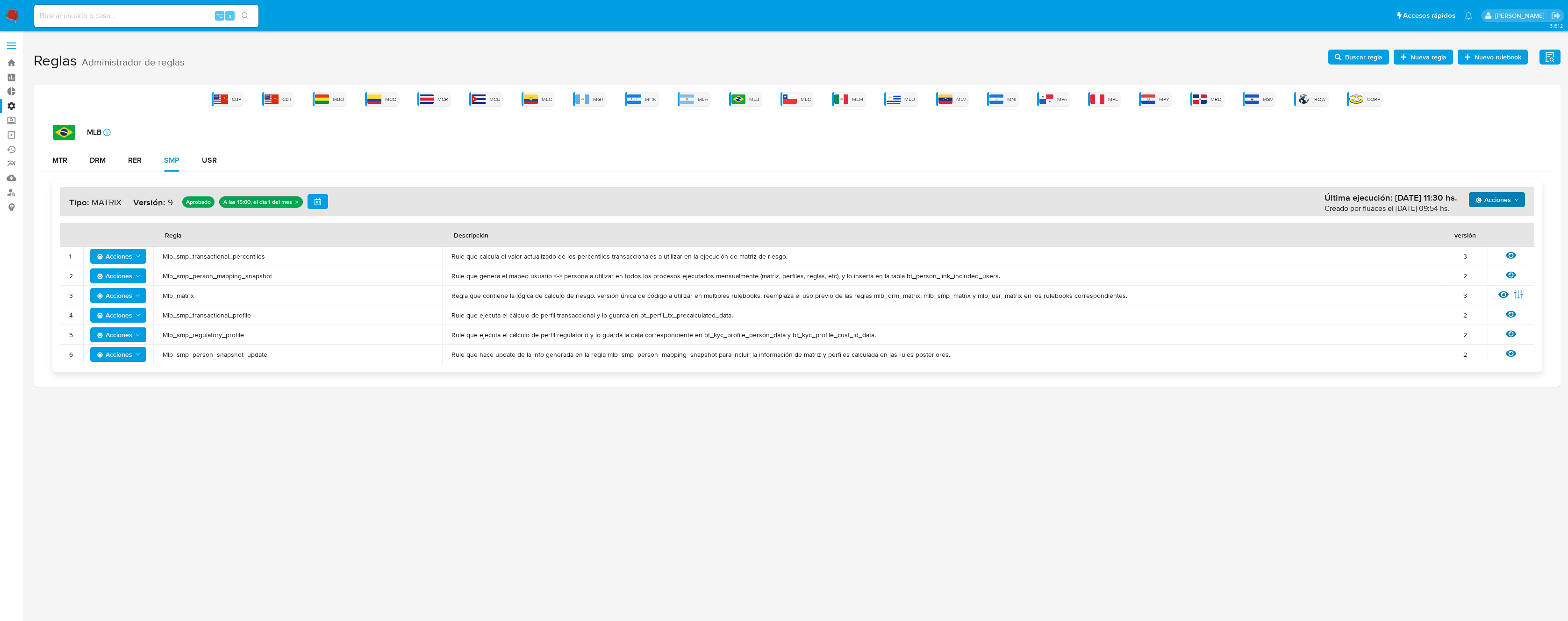
click at [1486, 201] on span "Acciones" at bounding box center [1493, 200] width 35 height 15
click at [1481, 318] on button "Ejecuciones" at bounding box center [1497, 313] width 84 height 22
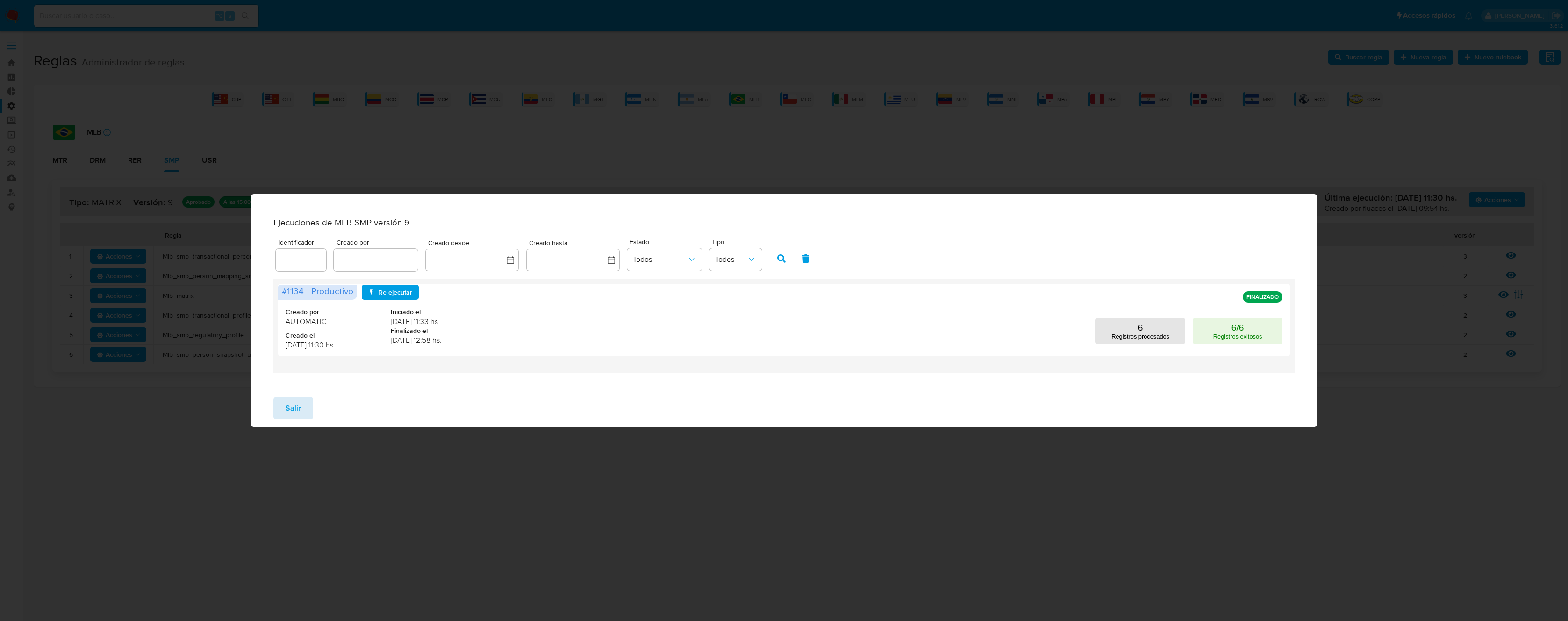
click at [293, 416] on span "Salir" at bounding box center [293, 409] width 15 height 21
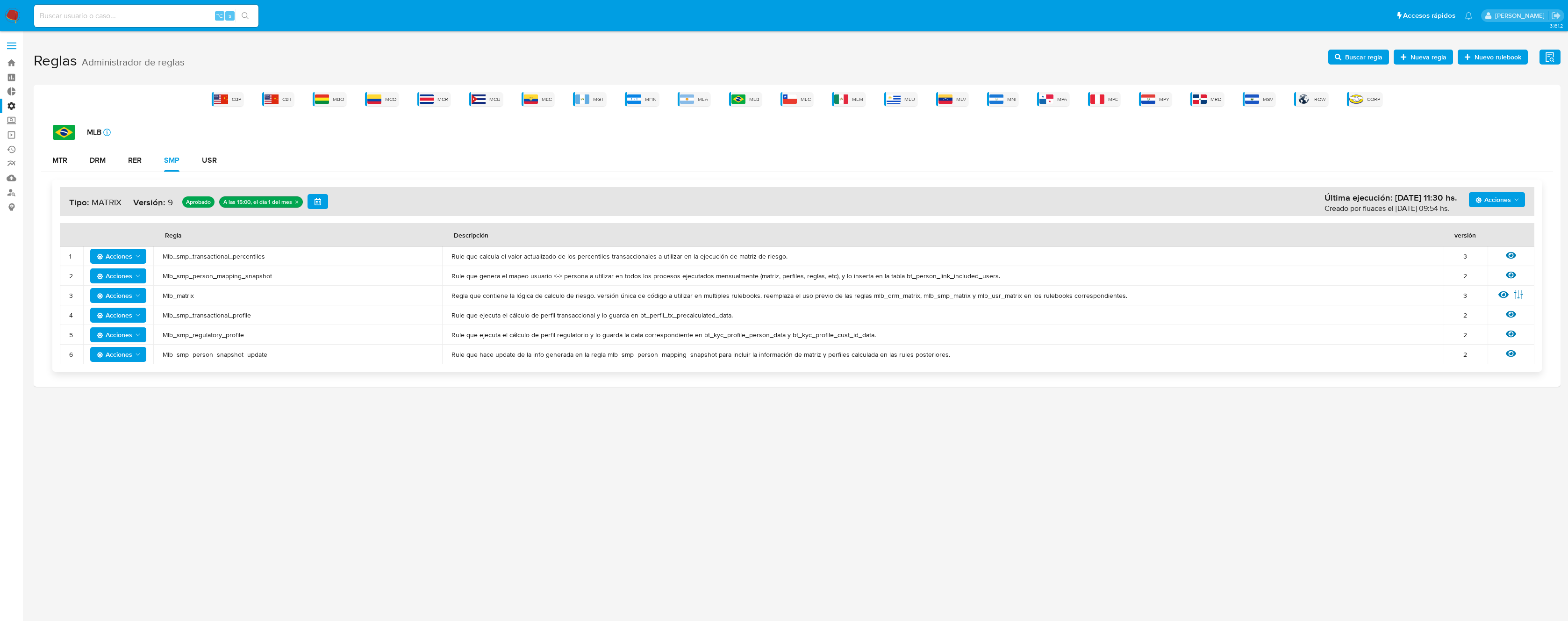
click at [1508, 196] on span "Acciones" at bounding box center [1493, 200] width 35 height 15
click at [1491, 243] on button "Ver historico" at bounding box center [1497, 246] width 84 height 22
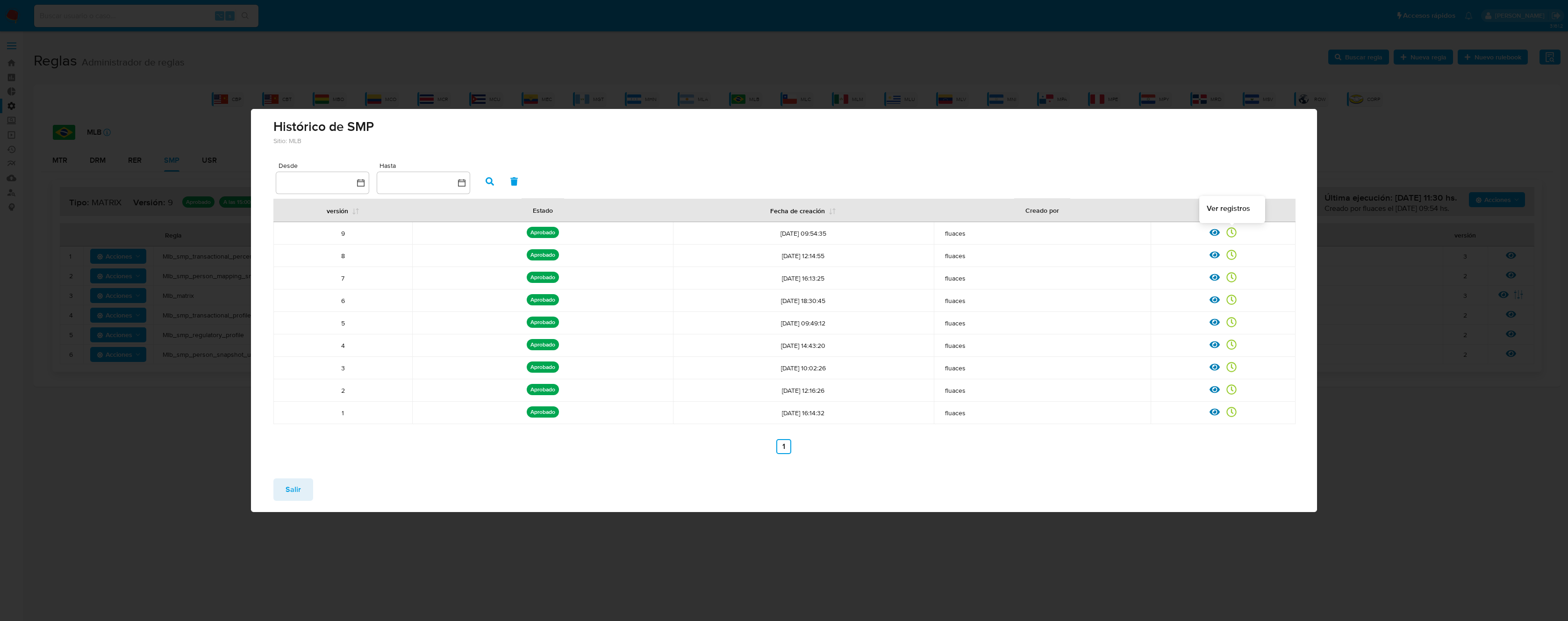
click at [1232, 233] on icon at bounding box center [1232, 232] width 10 height 10
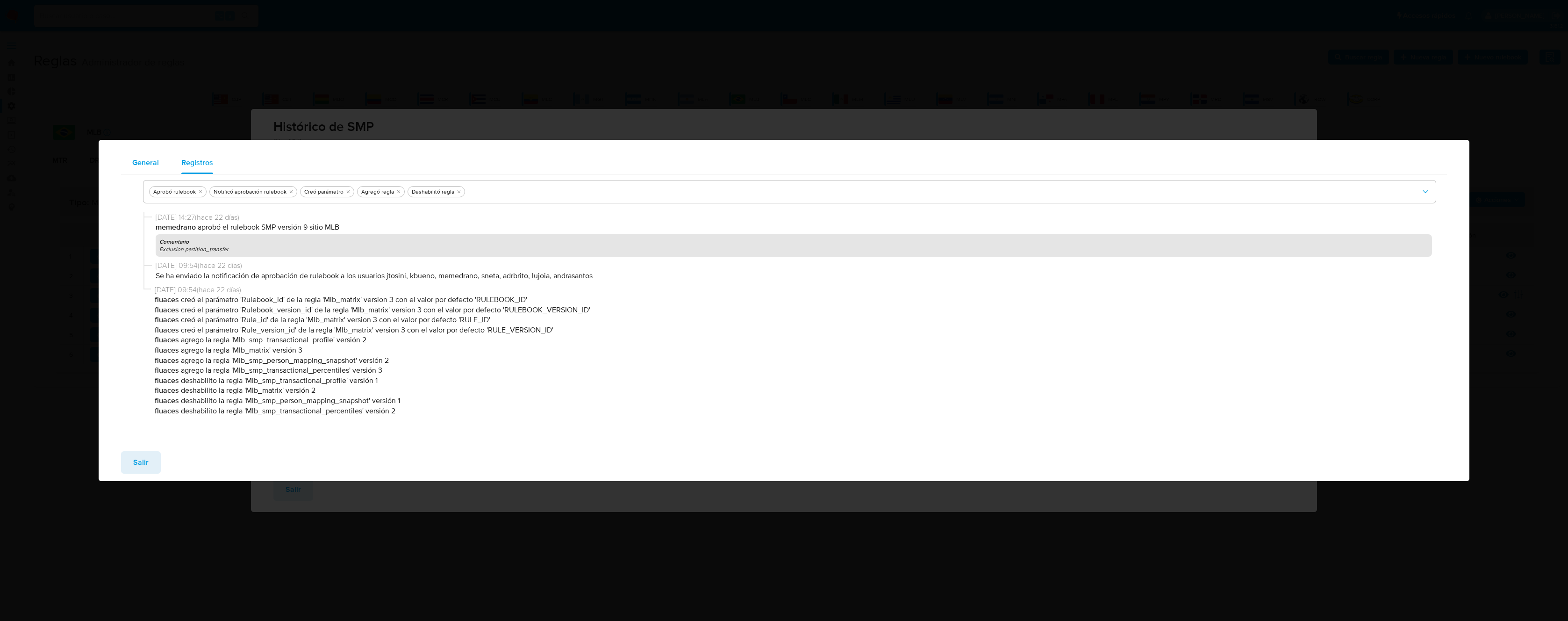
click at [143, 162] on span "General" at bounding box center [146, 162] width 26 height 11
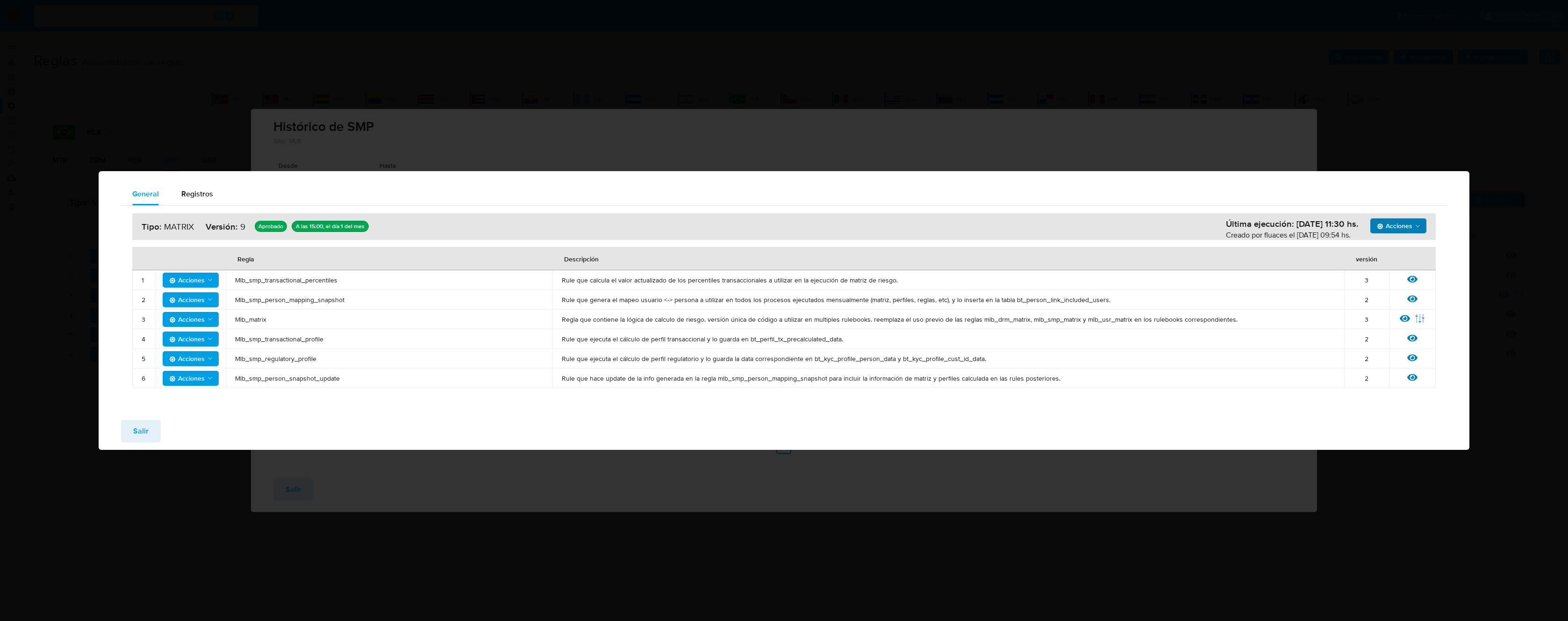
click at [1415, 225] on icon "Acciones" at bounding box center [1418, 226] width 8 height 8
click at [1401, 250] on button "Ejecuciones" at bounding box center [1398, 249] width 84 height 22
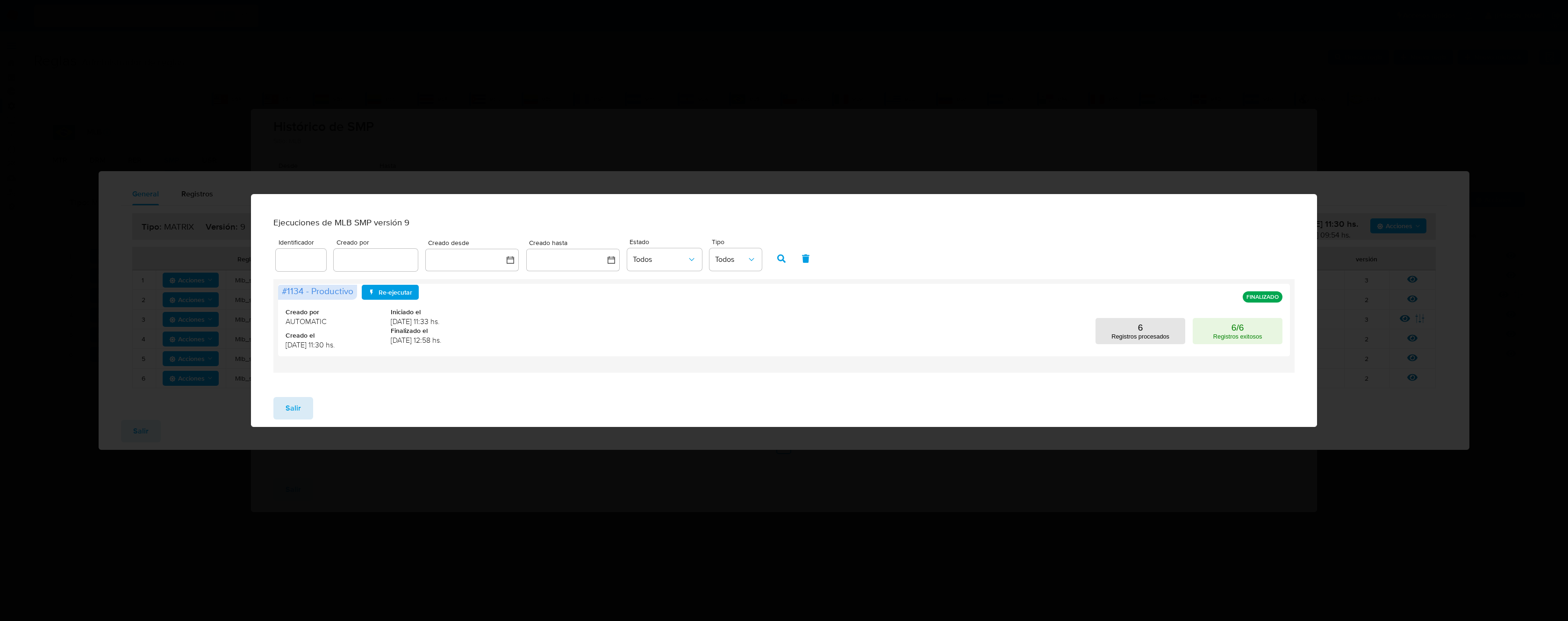
click at [295, 407] on span "Salir" at bounding box center [293, 409] width 15 height 21
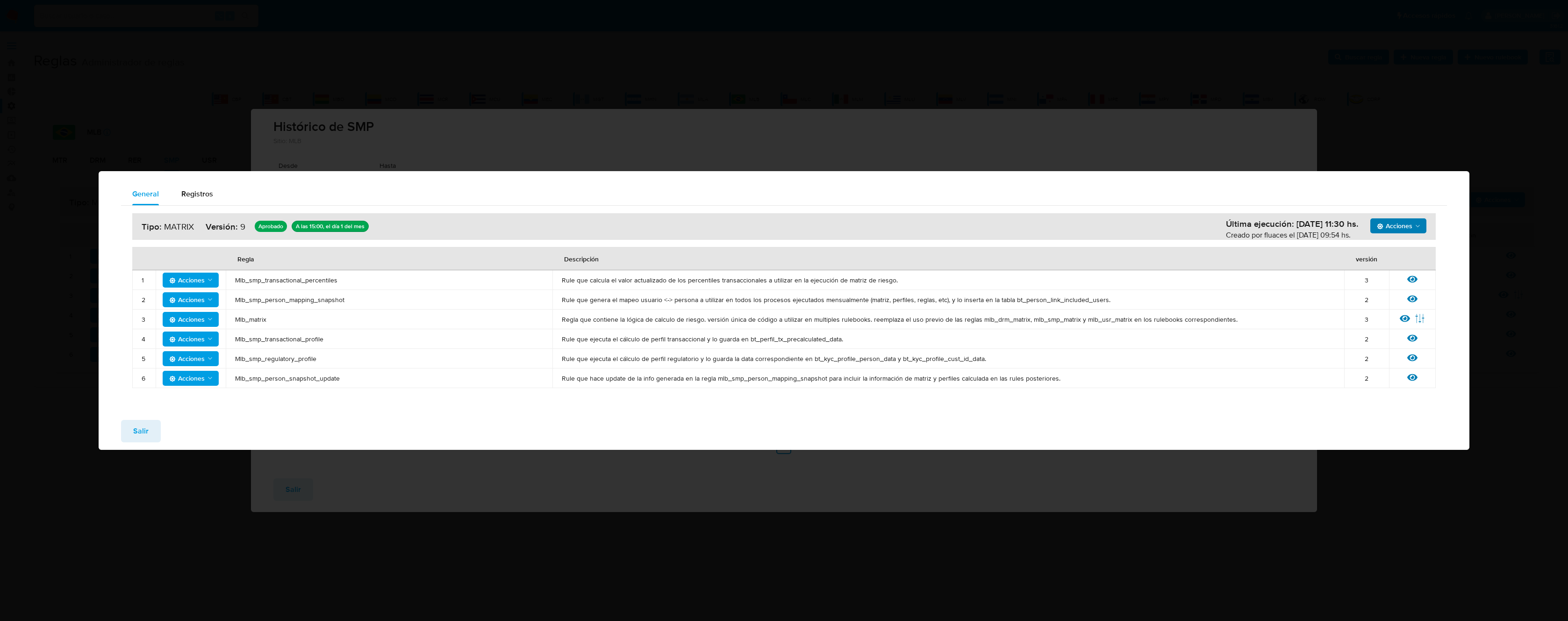
click at [140, 427] on span "Salir" at bounding box center [141, 432] width 15 height 21
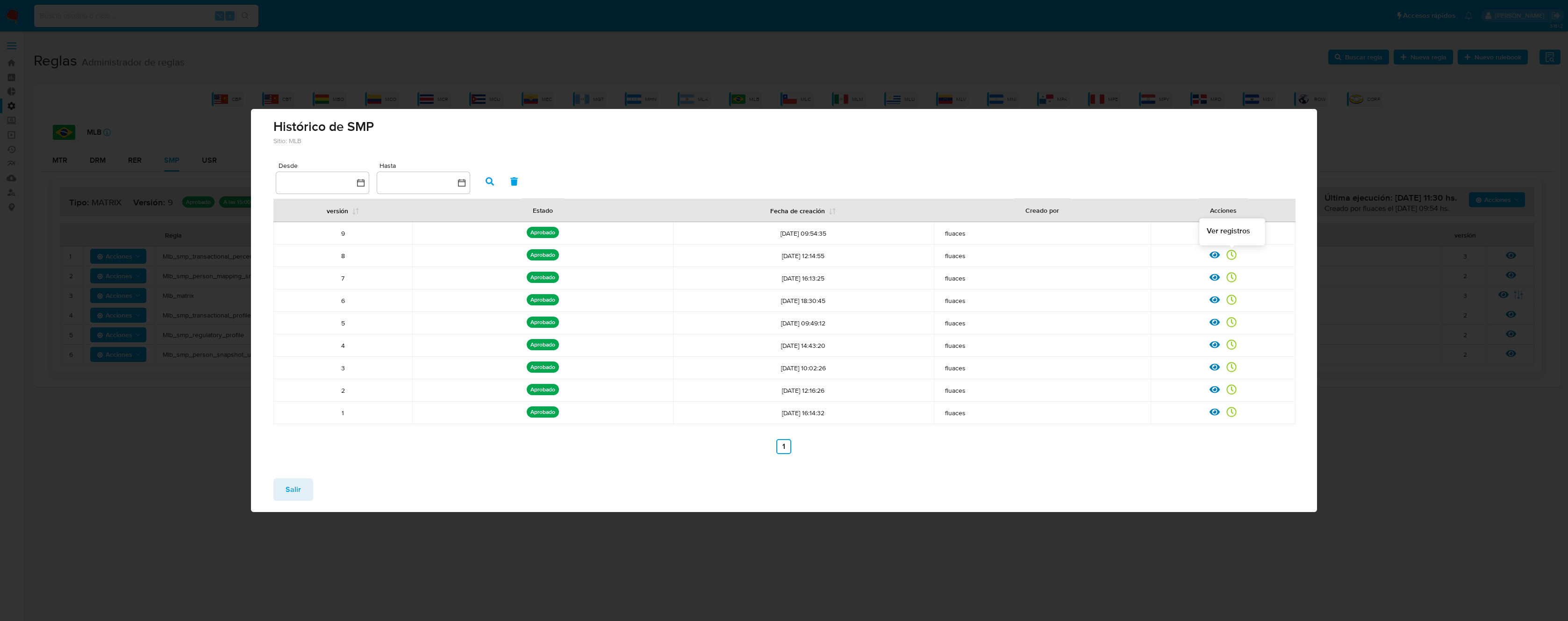
click at [1232, 253] on icon at bounding box center [1232, 255] width 10 height 10
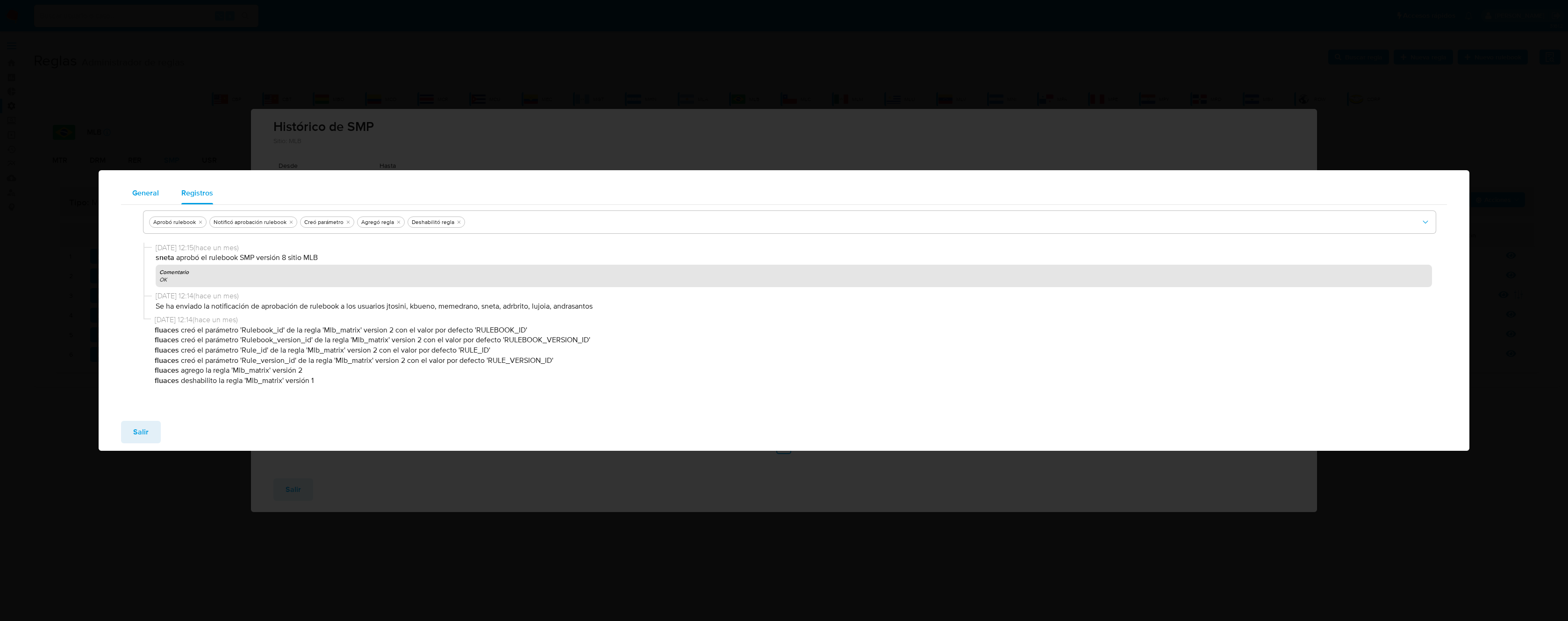
click at [150, 189] on span "General" at bounding box center [146, 193] width 26 height 11
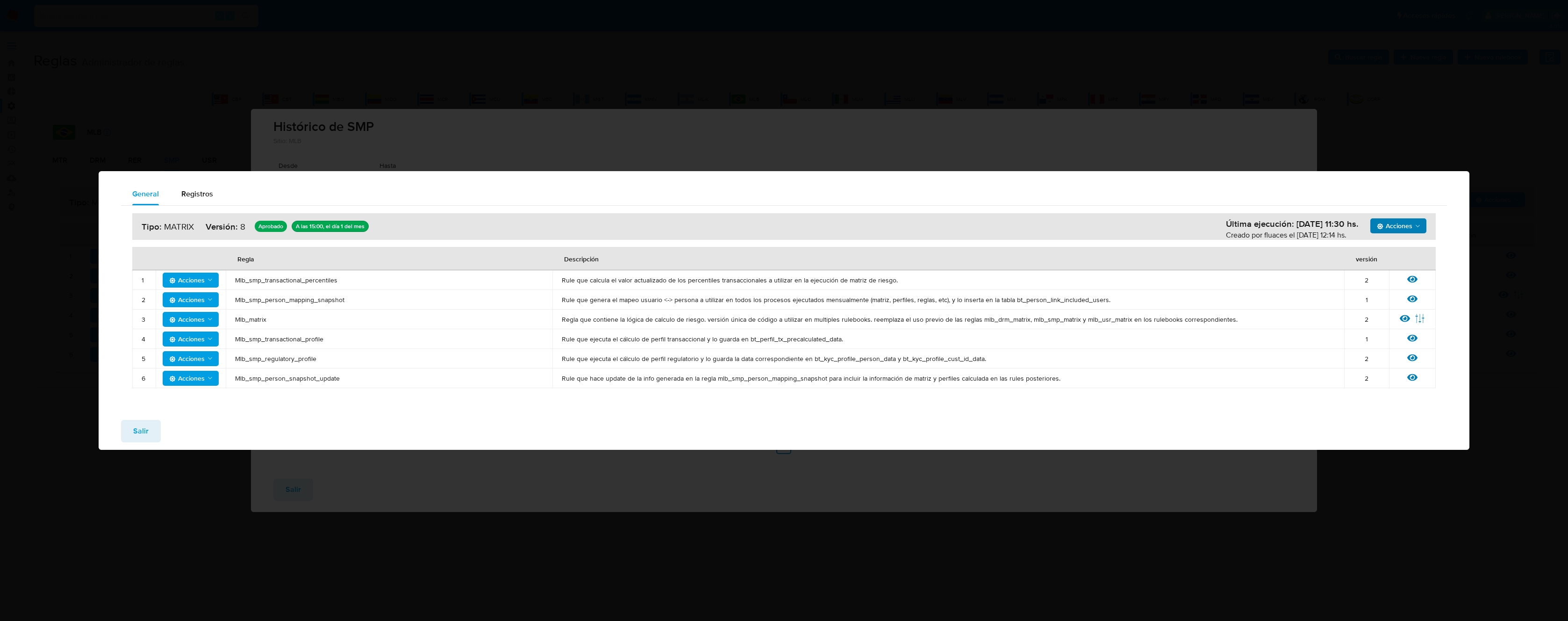
click at [1413, 223] on span "Acciones" at bounding box center [1399, 226] width 45 height 13
click at [1403, 250] on button "Ejecuciones" at bounding box center [1398, 249] width 84 height 22
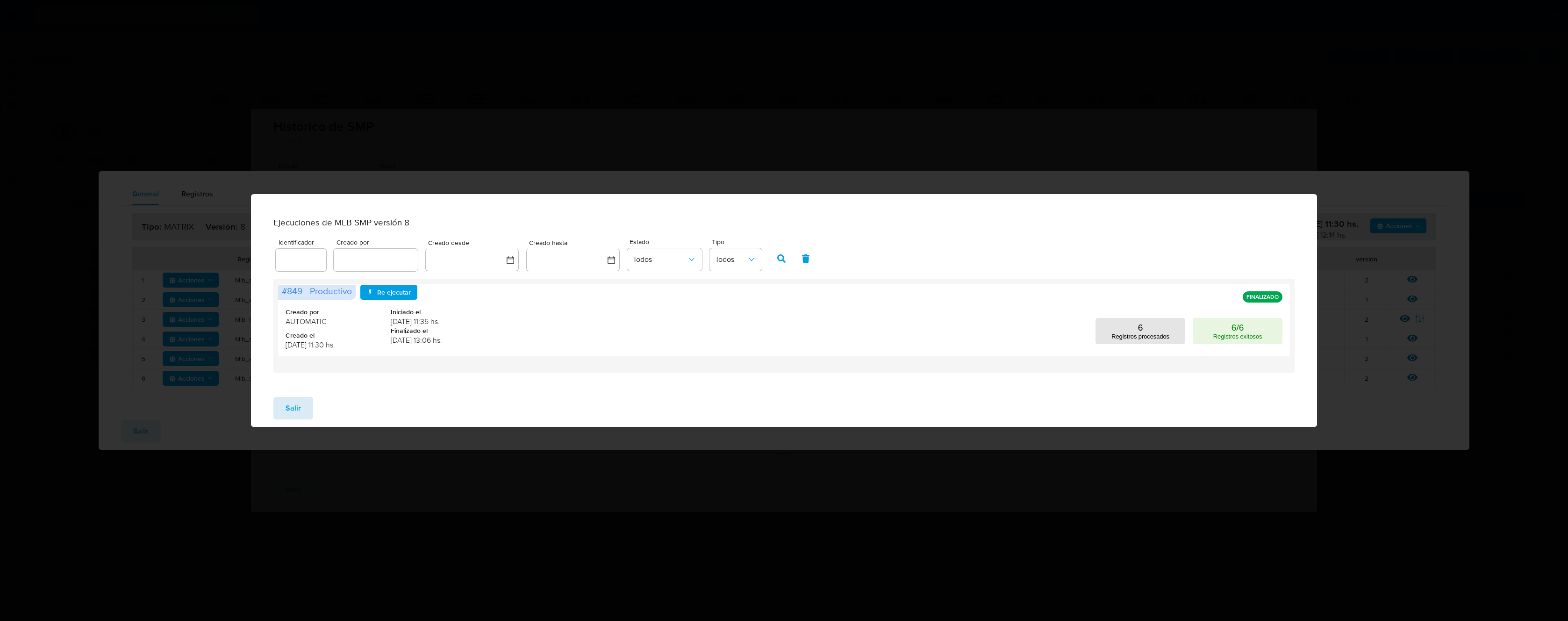
click at [303, 416] on button "Salir" at bounding box center [293, 408] width 40 height 22
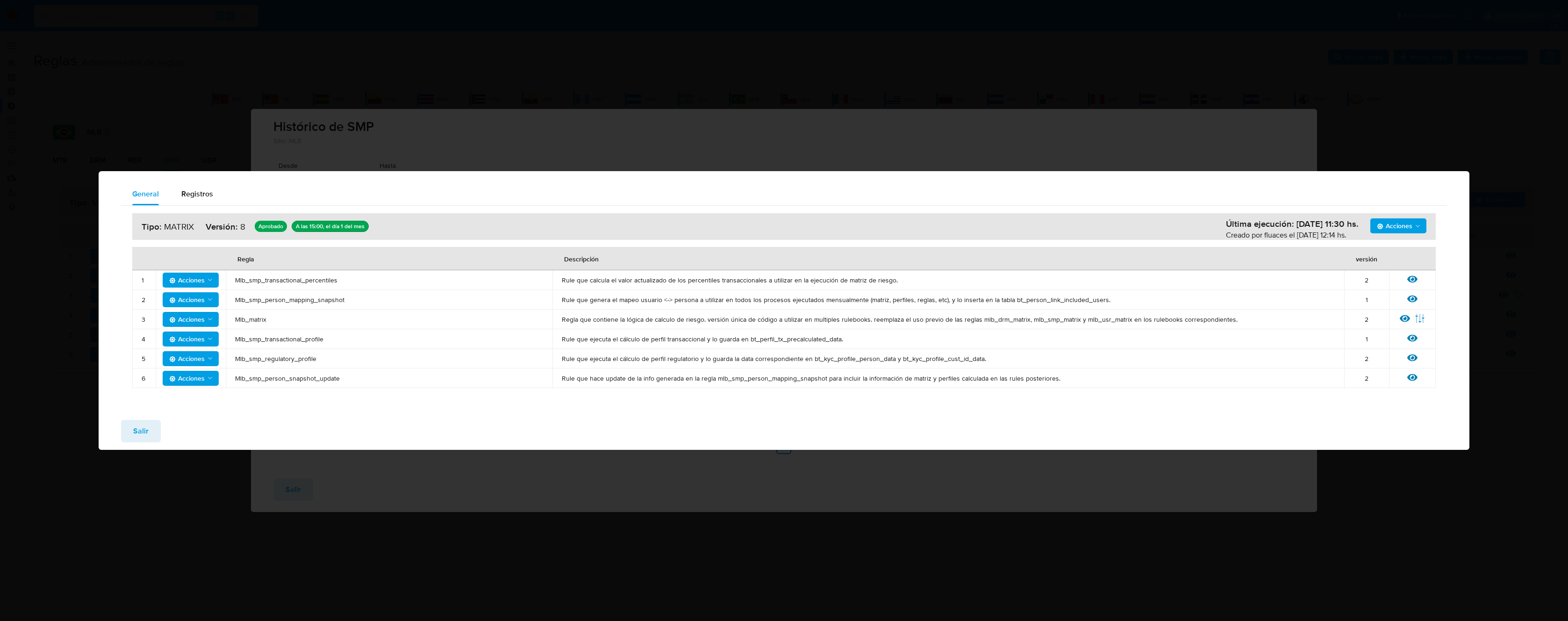
click at [146, 427] on span "Salir" at bounding box center [141, 432] width 15 height 21
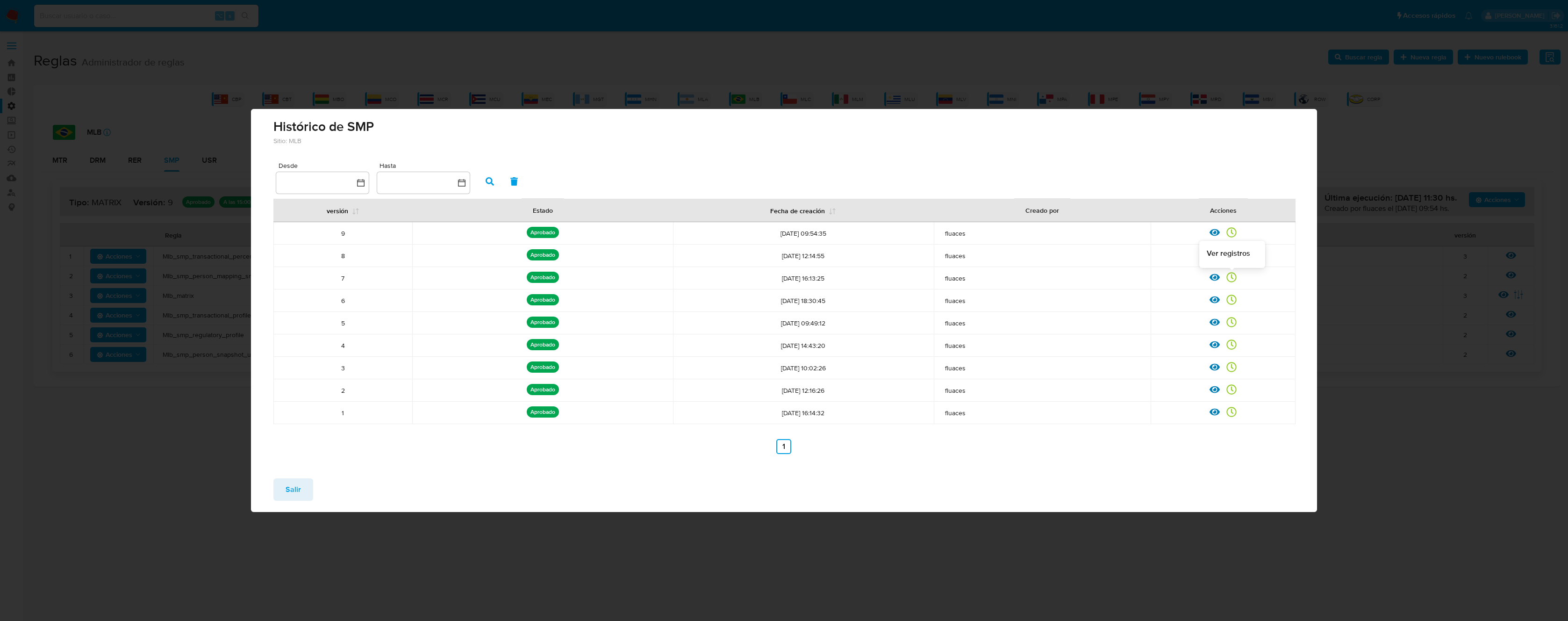
click at [1230, 275] on icon at bounding box center [1232, 277] width 10 height 10
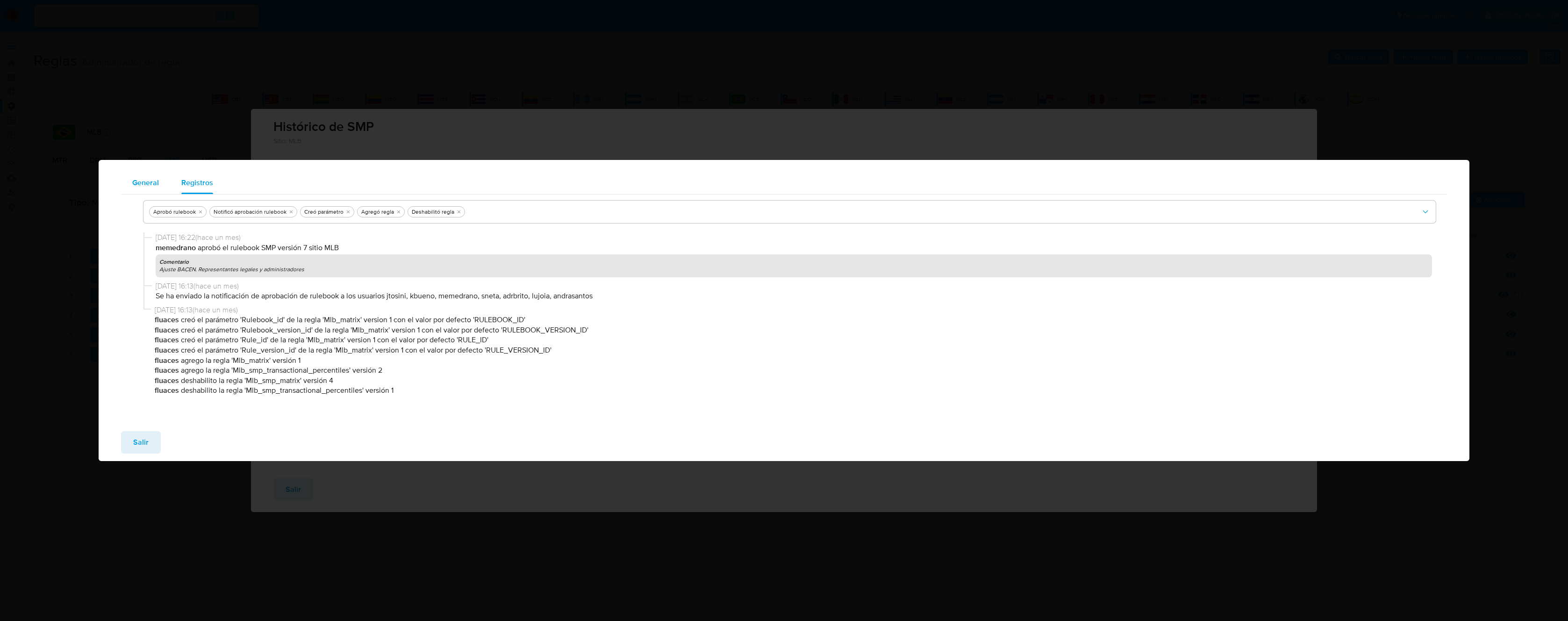
click at [153, 177] on span "General" at bounding box center [146, 182] width 26 height 11
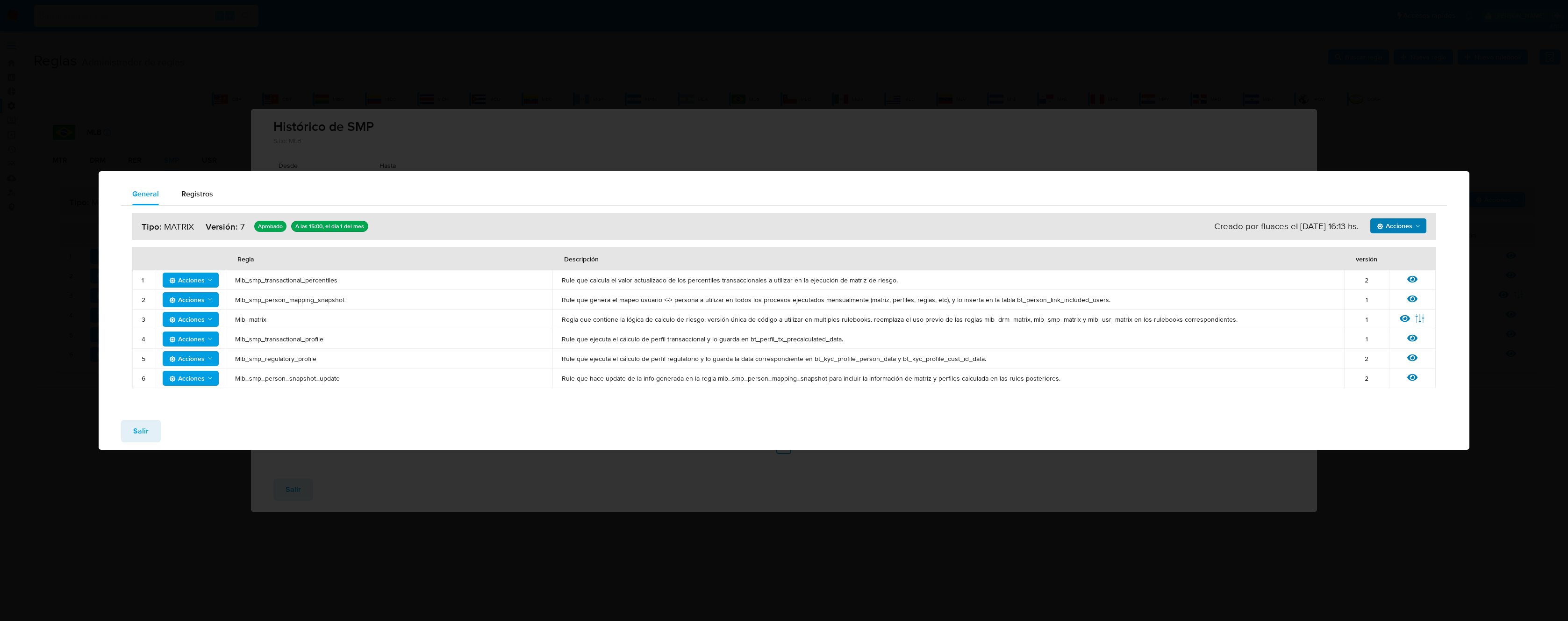
click at [1392, 220] on span "Acciones" at bounding box center [1395, 226] width 35 height 15
click at [1399, 250] on button "Ejecuciones" at bounding box center [1398, 249] width 84 height 22
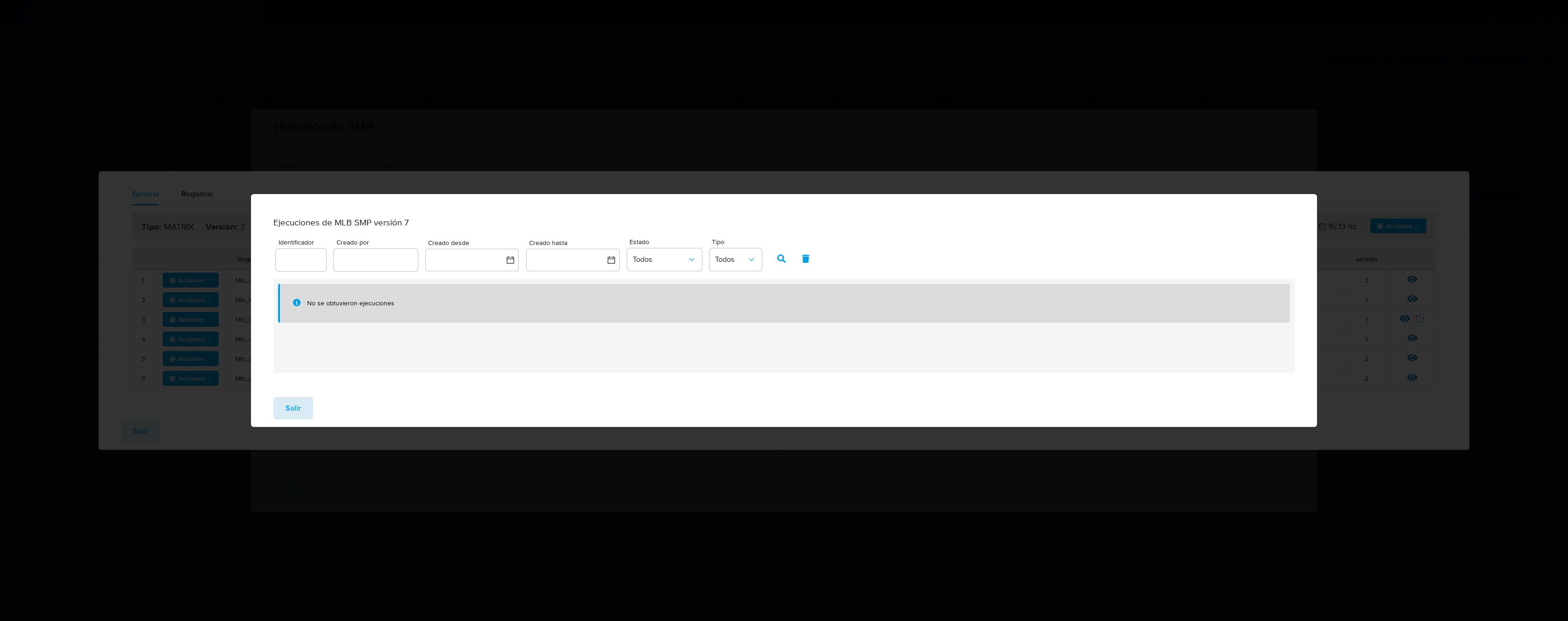
click at [302, 410] on button "Salir" at bounding box center [293, 408] width 40 height 22
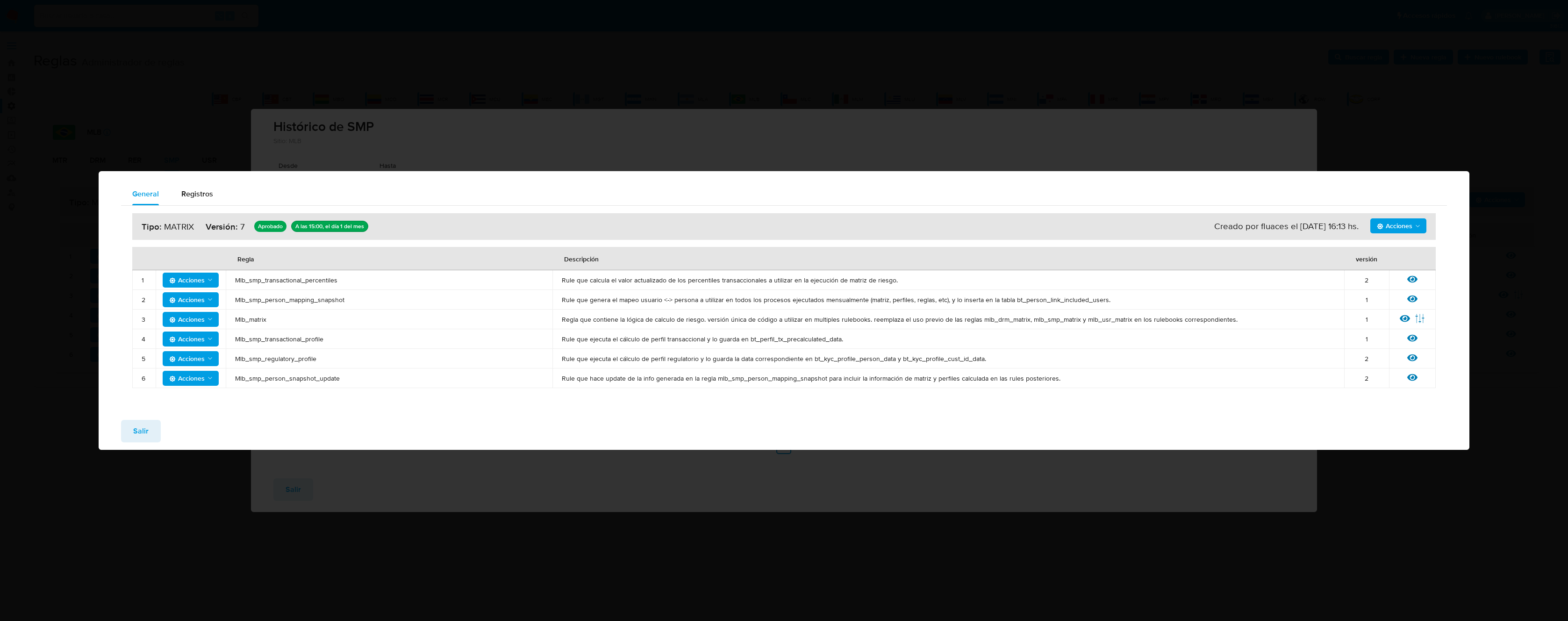
click at [146, 424] on span "Salir" at bounding box center [141, 432] width 15 height 21
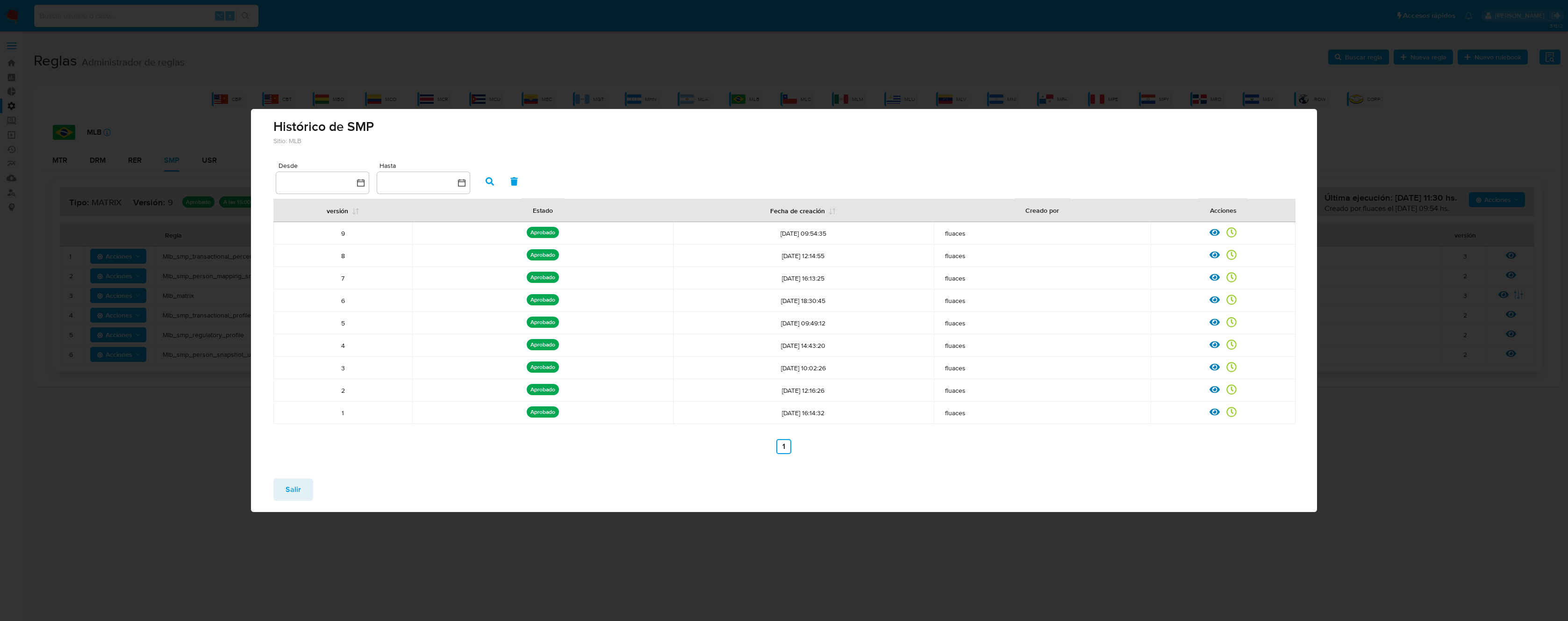
click at [301, 478] on button "Salir" at bounding box center [293, 489] width 40 height 22
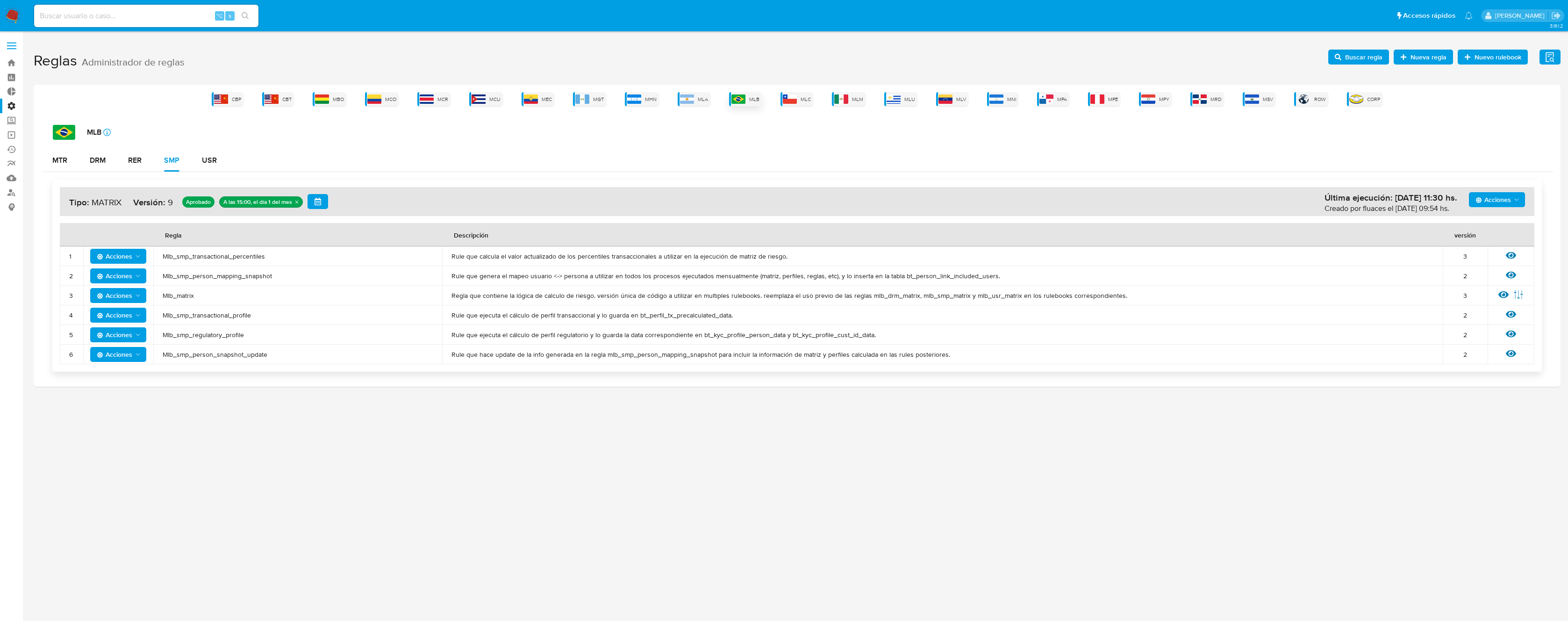
drag, startPoint x: 725, startPoint y: 98, endPoint x: 732, endPoint y: 99, distance: 7.1
click at [729, 99] on div "CBP CBT MBO MCO MCR MCU MEC MGT MHN MLA MLB MLC MLM MLU MLV MNI MPA MPE MPY MRD…" at bounding box center [797, 99] width 1512 height 14
click at [750, 99] on span "MLB" at bounding box center [754, 99] width 10 height 7
click at [60, 159] on div "MTR" at bounding box center [60, 160] width 15 height 8
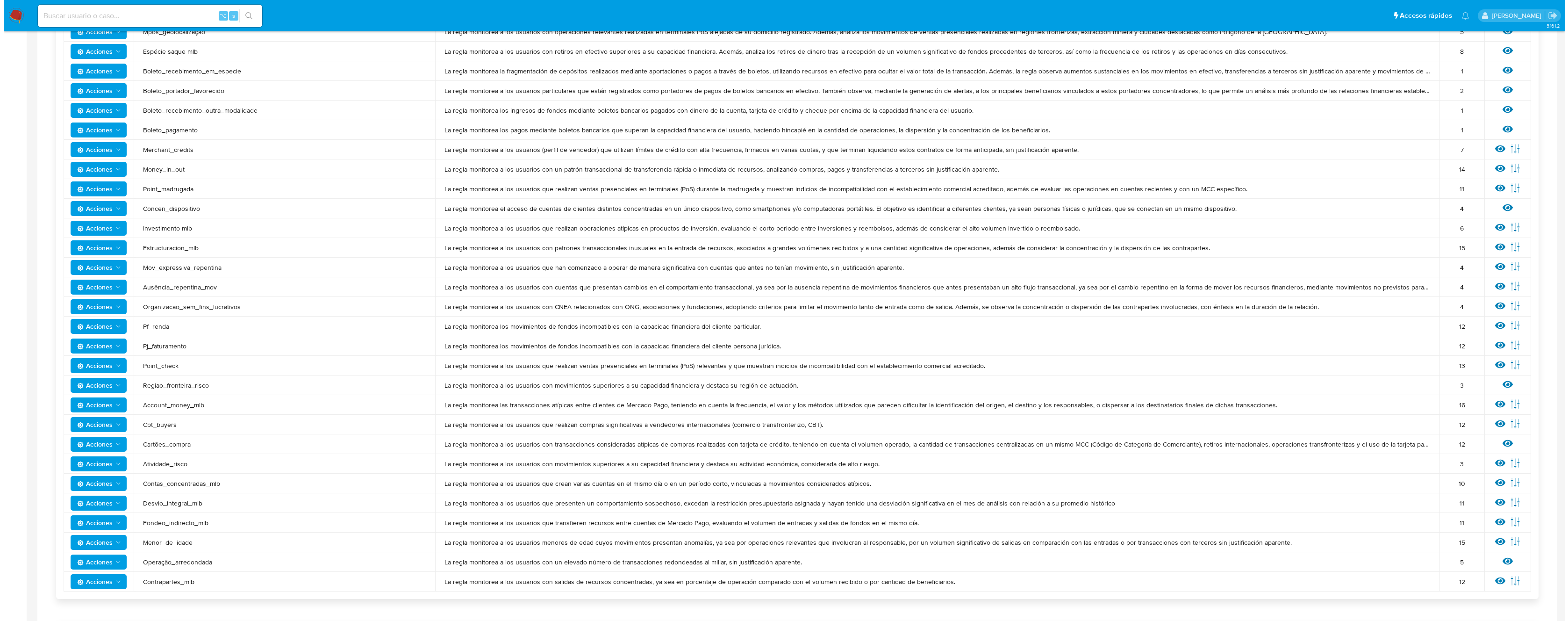
scroll to position [481, 0]
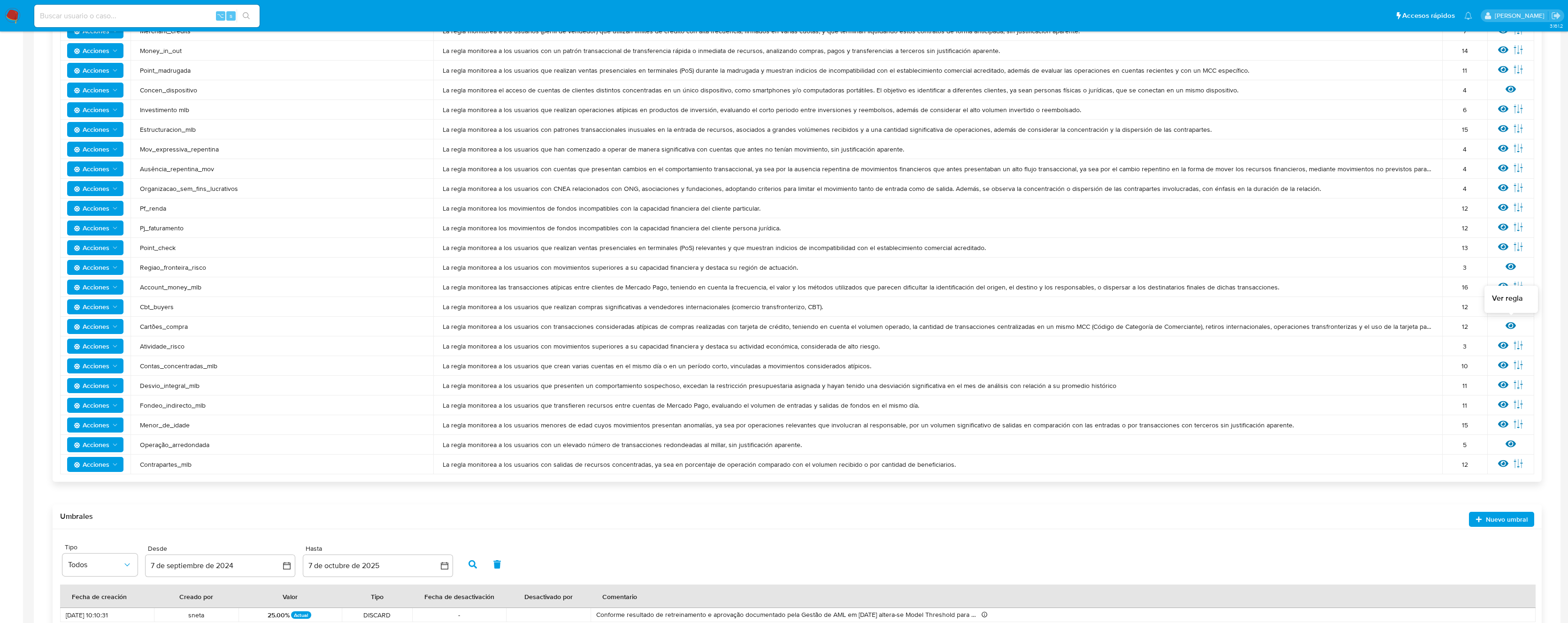
click at [1512, 324] on icon at bounding box center [1510, 325] width 10 height 10
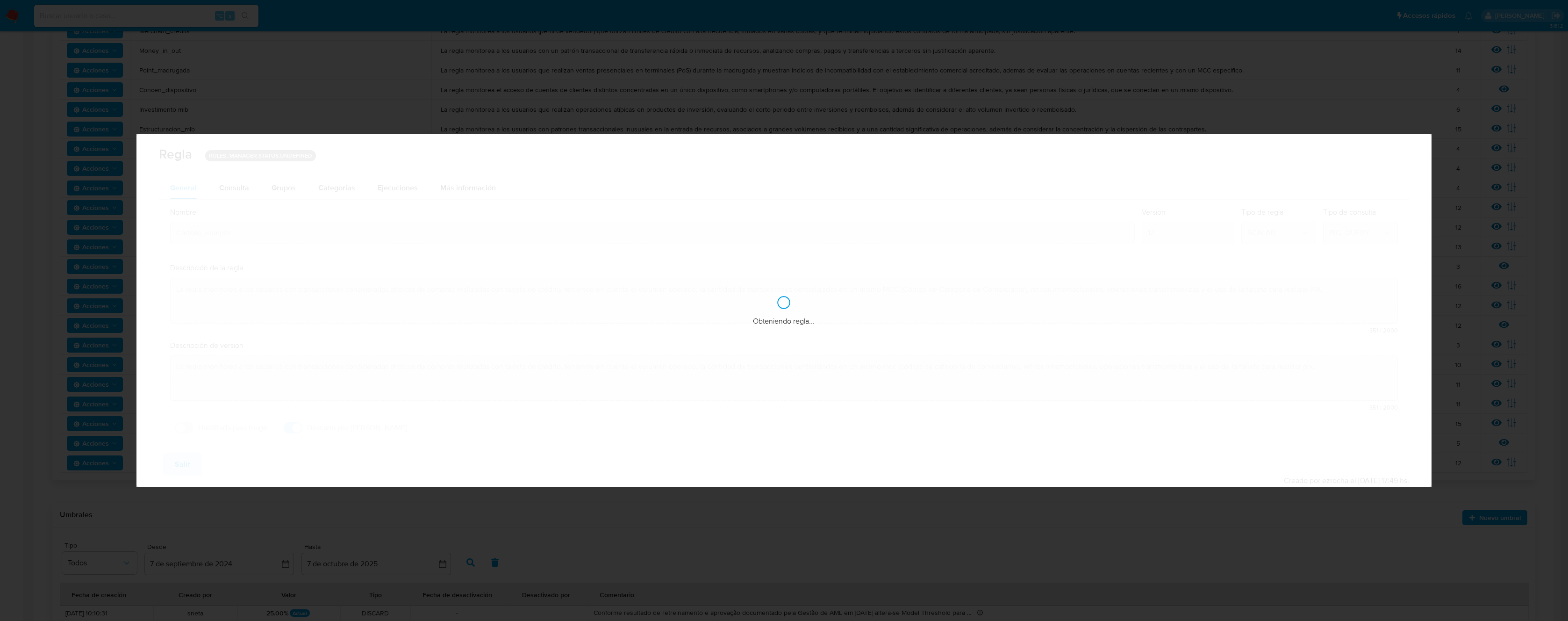
checkbox input "true"
click at [220, 187] on div "Consulta" at bounding box center [234, 188] width 30 height 8
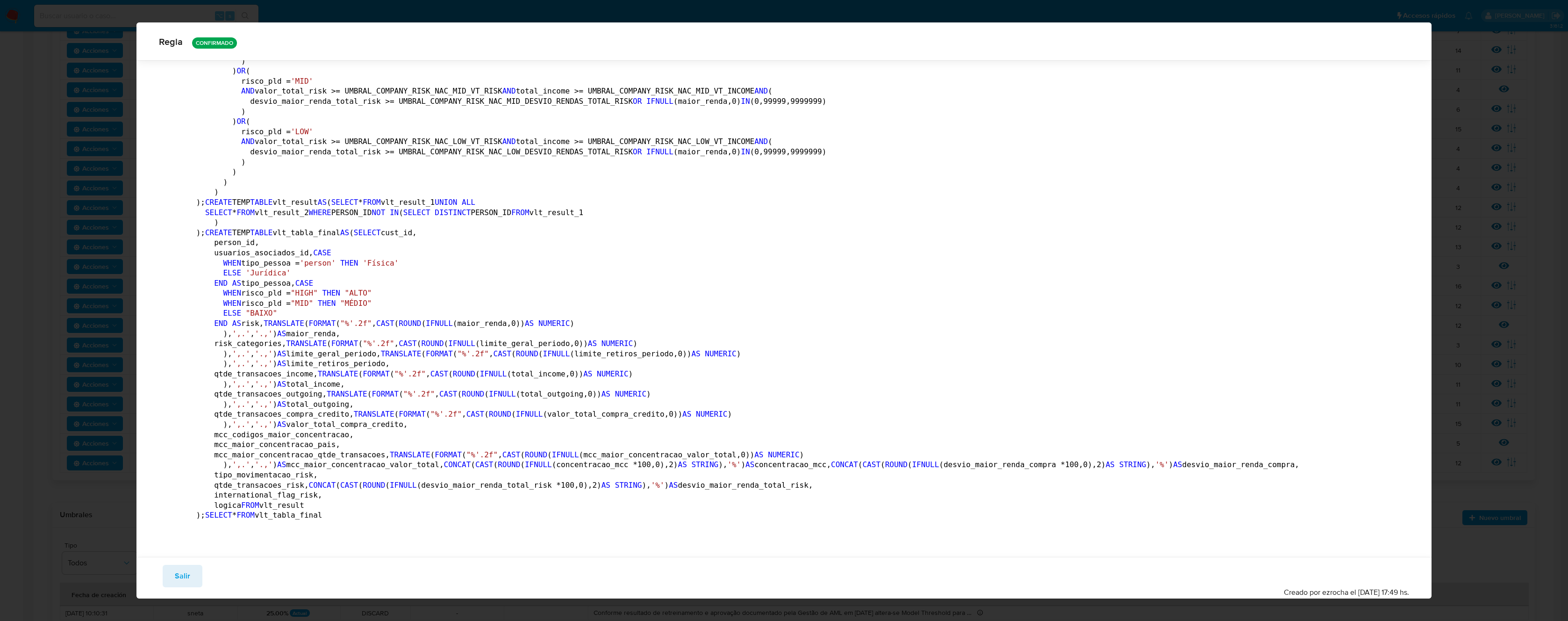
scroll to position [13246, 0]
